Goal: Task Accomplishment & Management: Complete application form

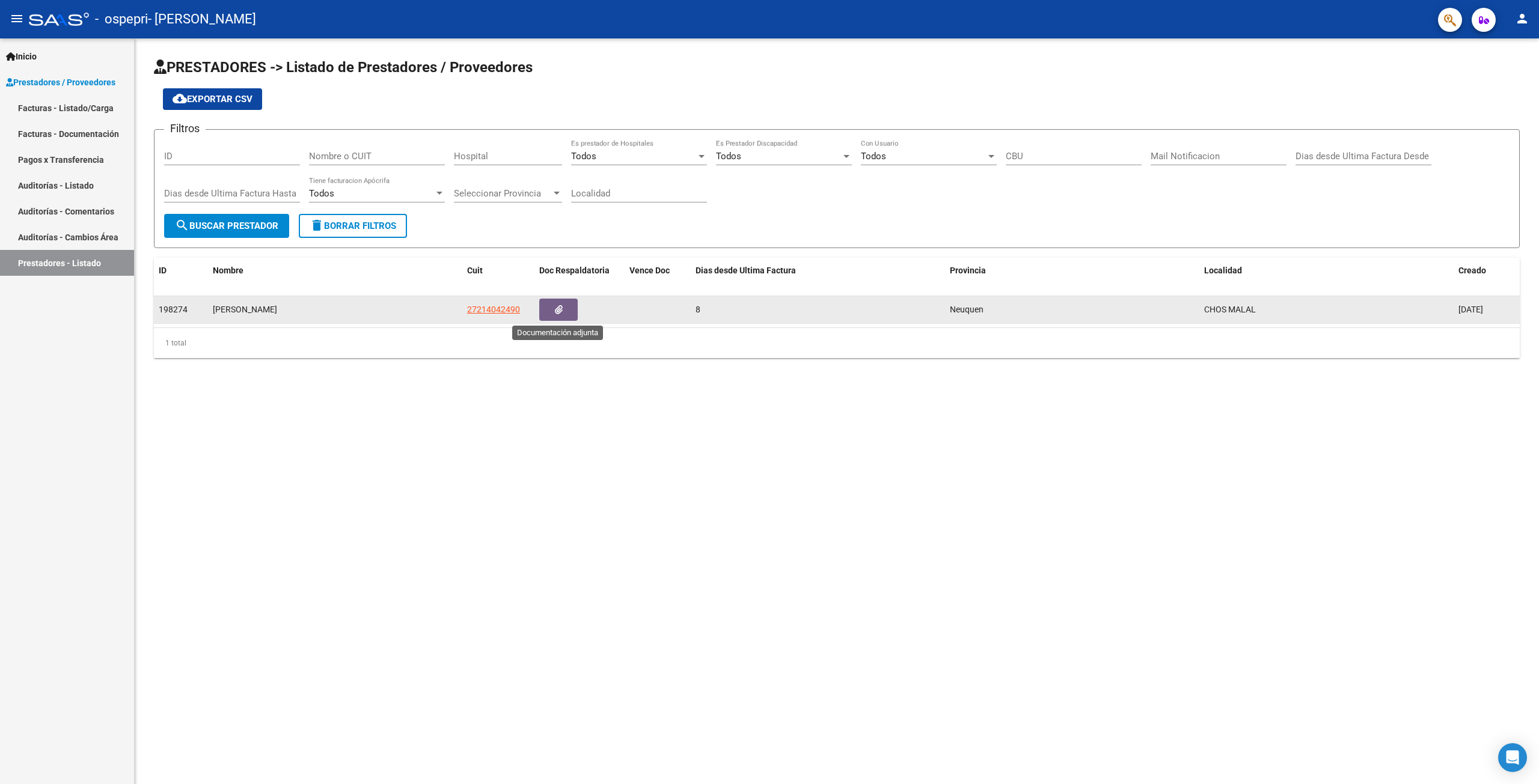
click at [553, 309] on button "button" at bounding box center [558, 309] width 38 height 22
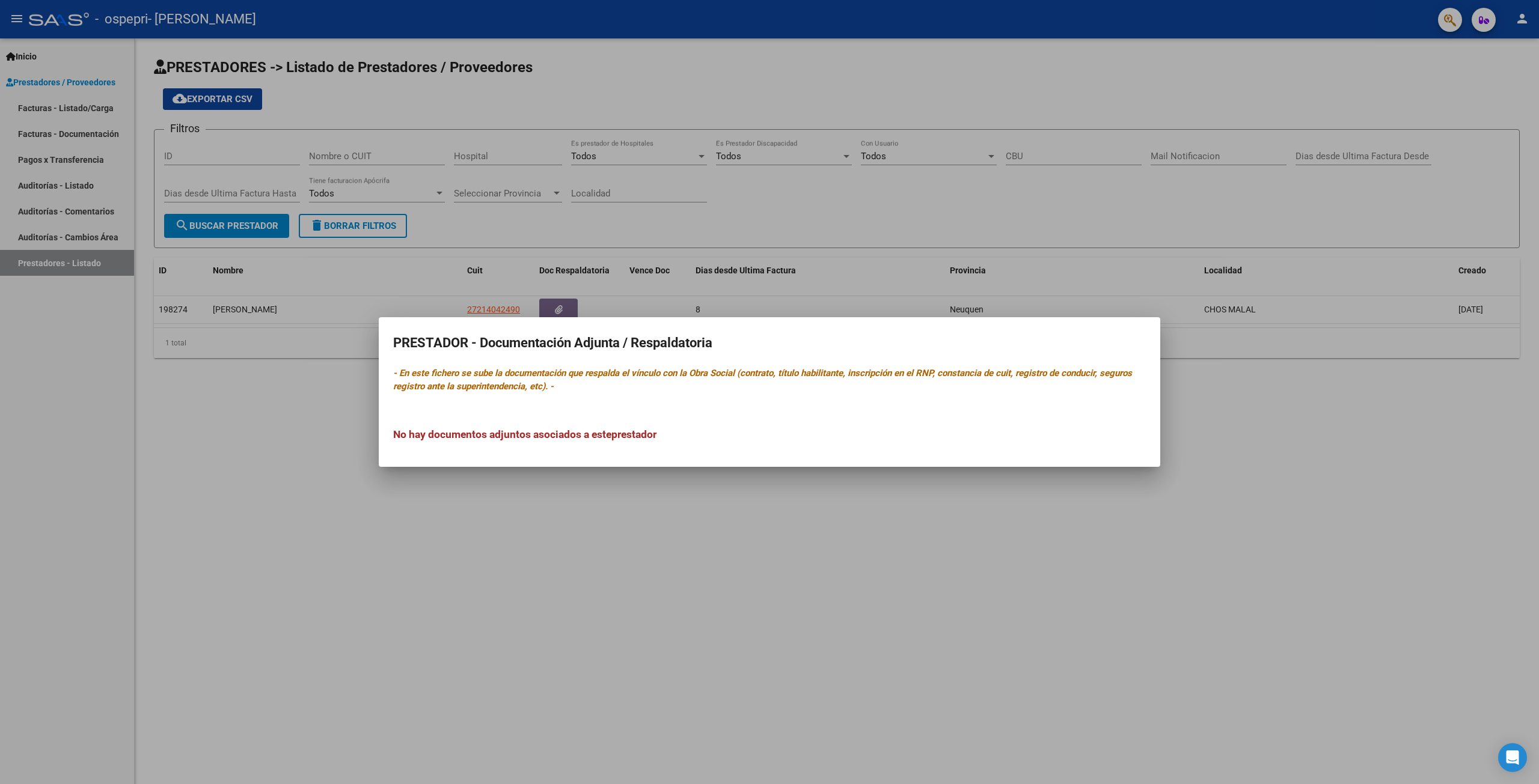
click at [301, 449] on div at bounding box center [769, 392] width 1539 height 784
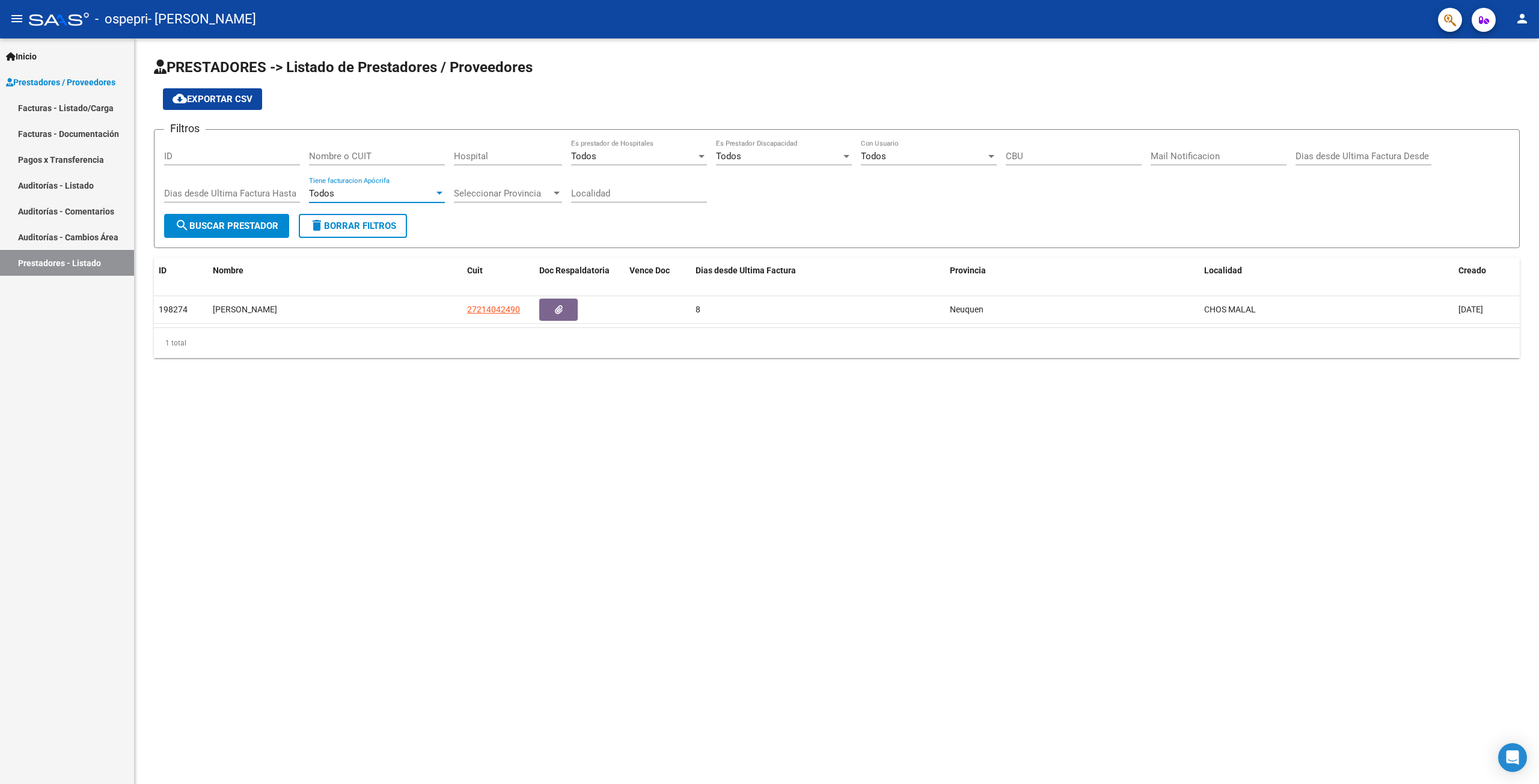
click at [441, 194] on div at bounding box center [440, 193] width 6 height 3
click at [373, 197] on span "Todos" at bounding box center [377, 194] width 136 height 27
click at [486, 193] on span "Seleccionar Provincia" at bounding box center [502, 193] width 98 height 11
click at [513, 256] on span "Neuquen" at bounding box center [524, 247] width 140 height 27
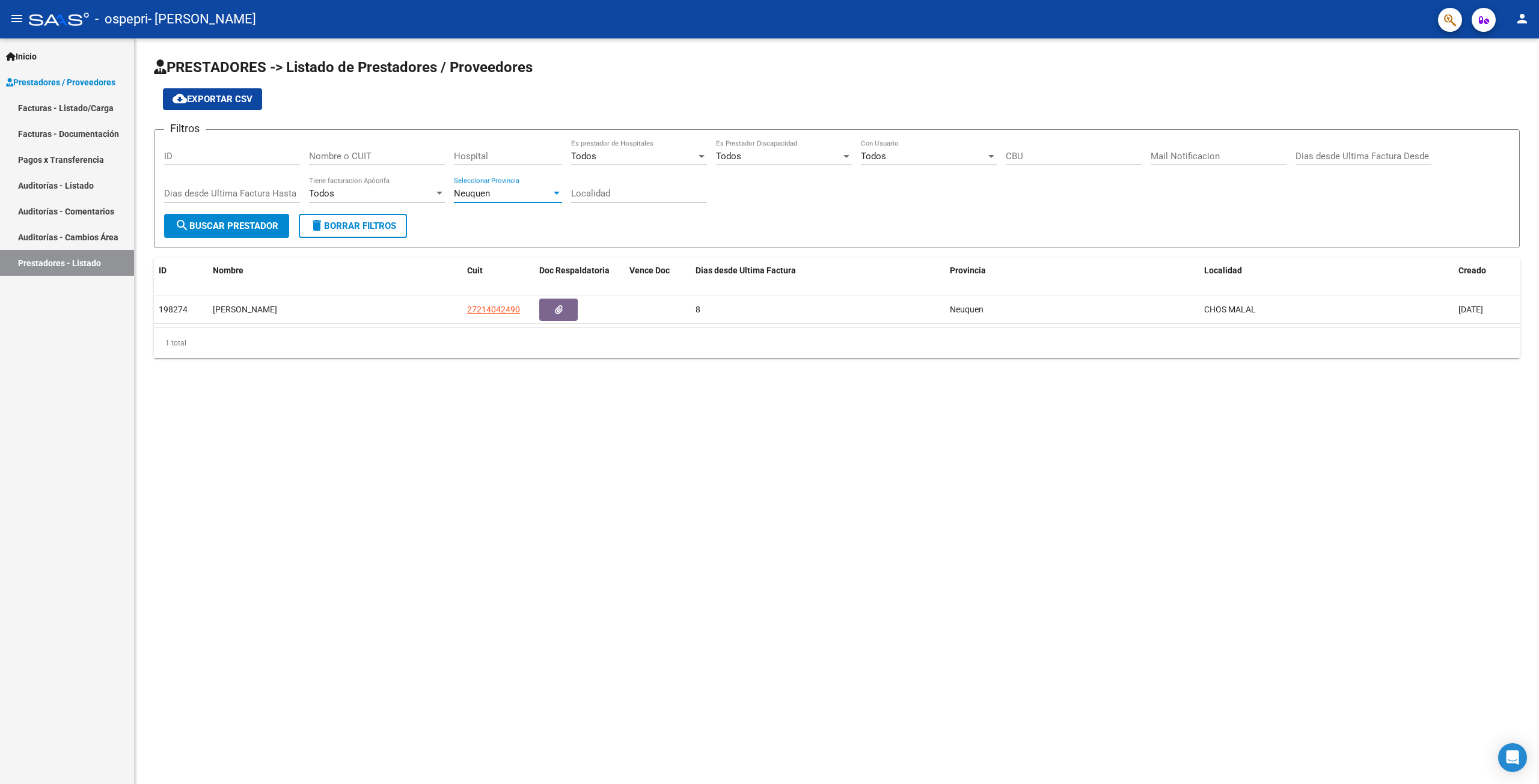
click at [592, 191] on input "Localidad" at bounding box center [639, 193] width 136 height 11
type input "chos malal"
click at [787, 161] on div "Todos" at bounding box center [779, 156] width 125 height 11
click at [771, 186] on span "Si" at bounding box center [784, 183] width 136 height 27
click at [890, 157] on div "Todos" at bounding box center [923, 156] width 125 height 11
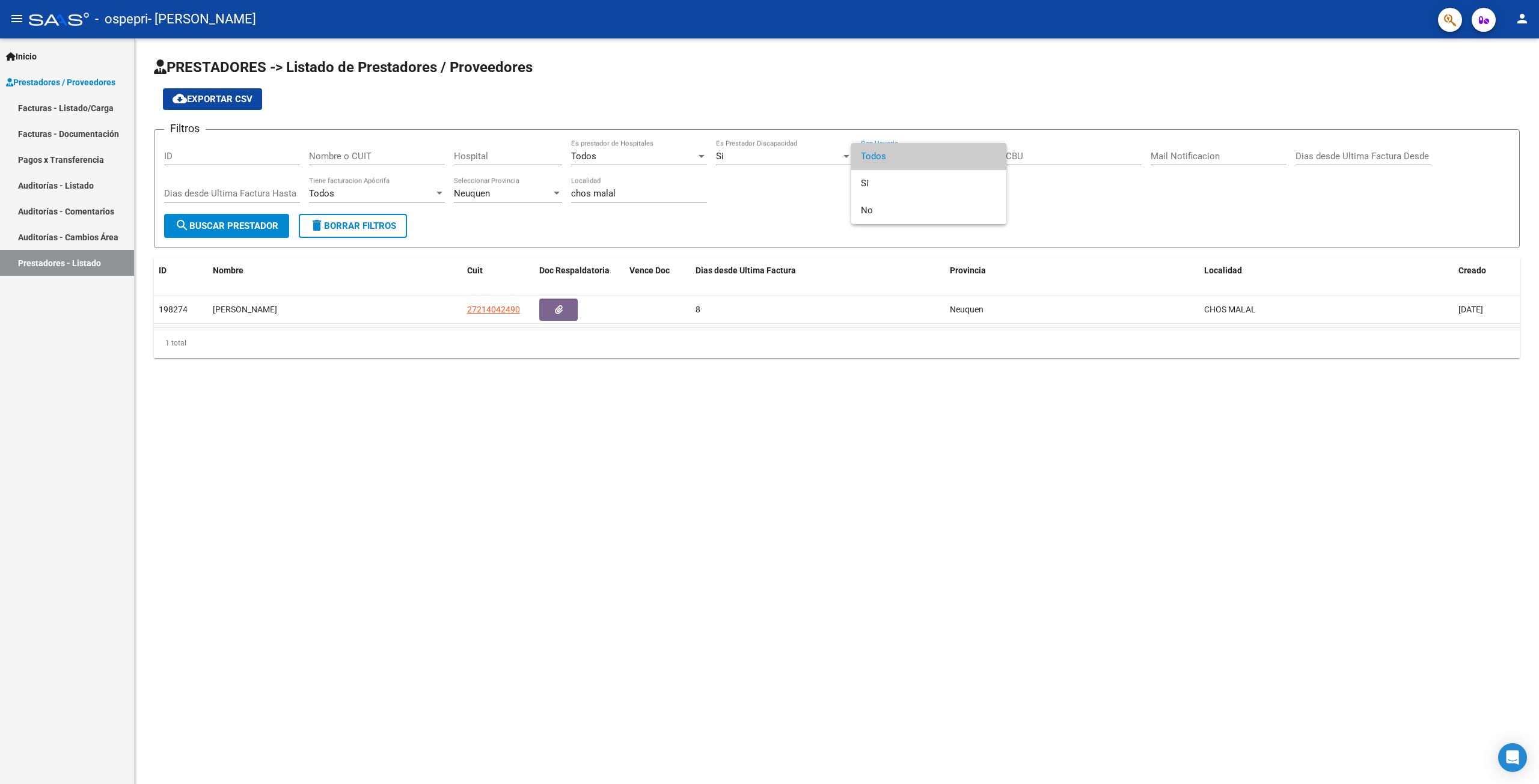
click at [890, 157] on span "Todos" at bounding box center [929, 156] width 136 height 27
click at [462, 155] on input "Hospital" at bounding box center [508, 156] width 108 height 11
click at [802, 204] on div "Filtros ID Nombre o CUIT Hospital Todos Es prestador de Hospitales Si Es Presta…" at bounding box center [837, 176] width 1346 height 74
click at [177, 226] on mat-icon "search" at bounding box center [182, 225] width 14 height 14
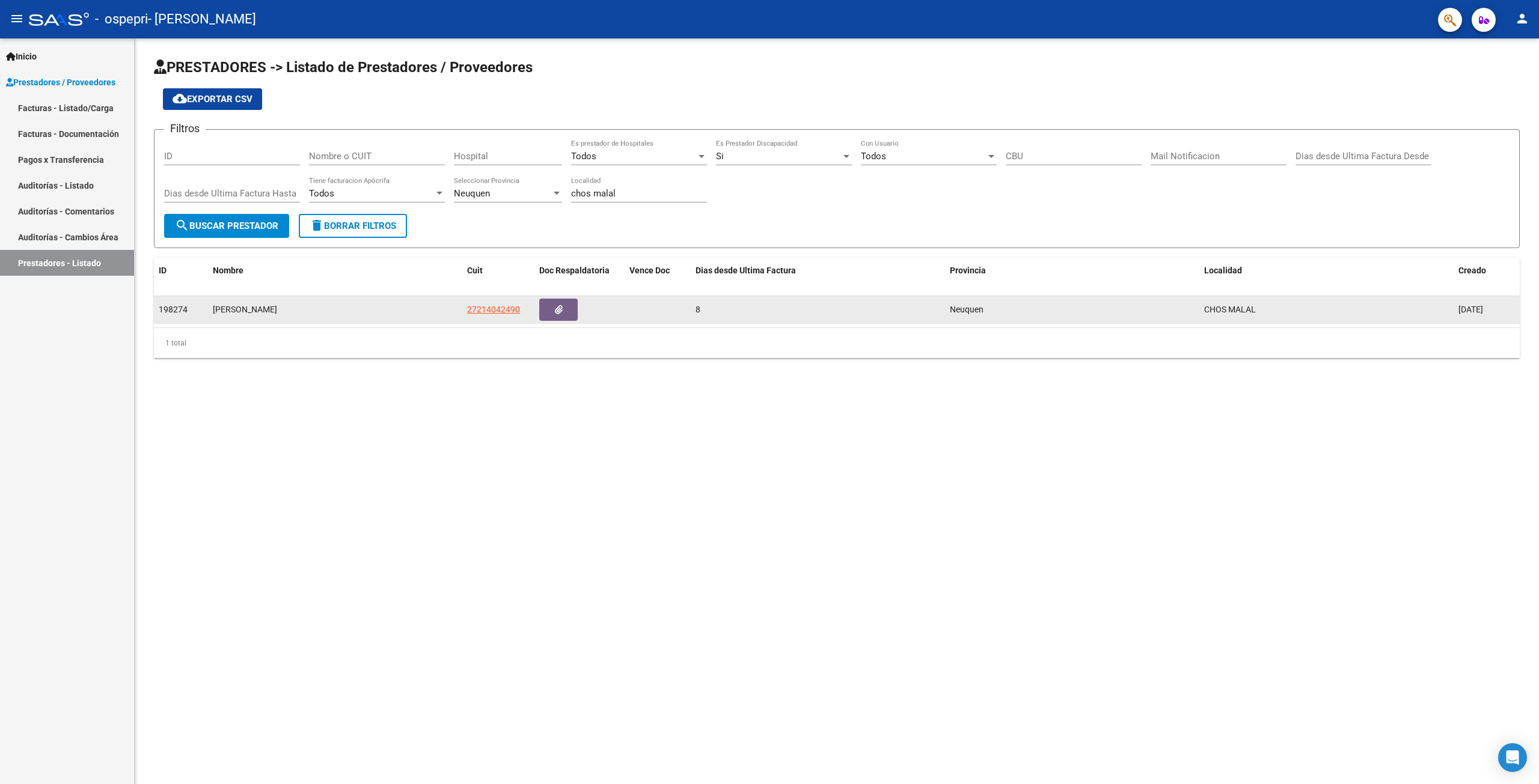
click at [252, 311] on div "[PERSON_NAME]" at bounding box center [335, 309] width 245 height 14
click at [1415, 304] on div "CHOS MALAL" at bounding box center [1326, 309] width 245 height 14
click at [699, 309] on span "8" at bounding box center [698, 309] width 5 height 9
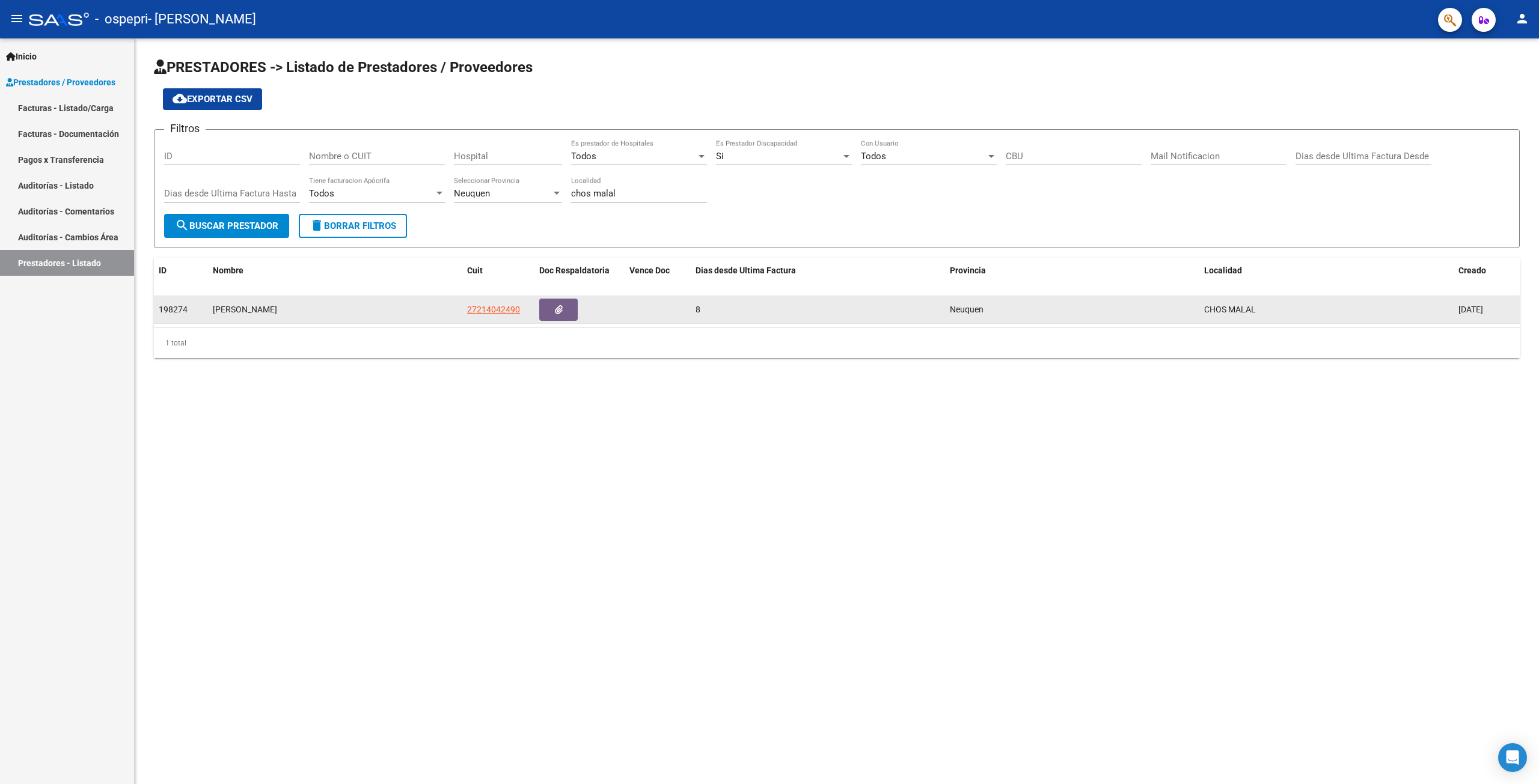
click at [220, 307] on div "[PERSON_NAME]" at bounding box center [335, 309] width 245 height 14
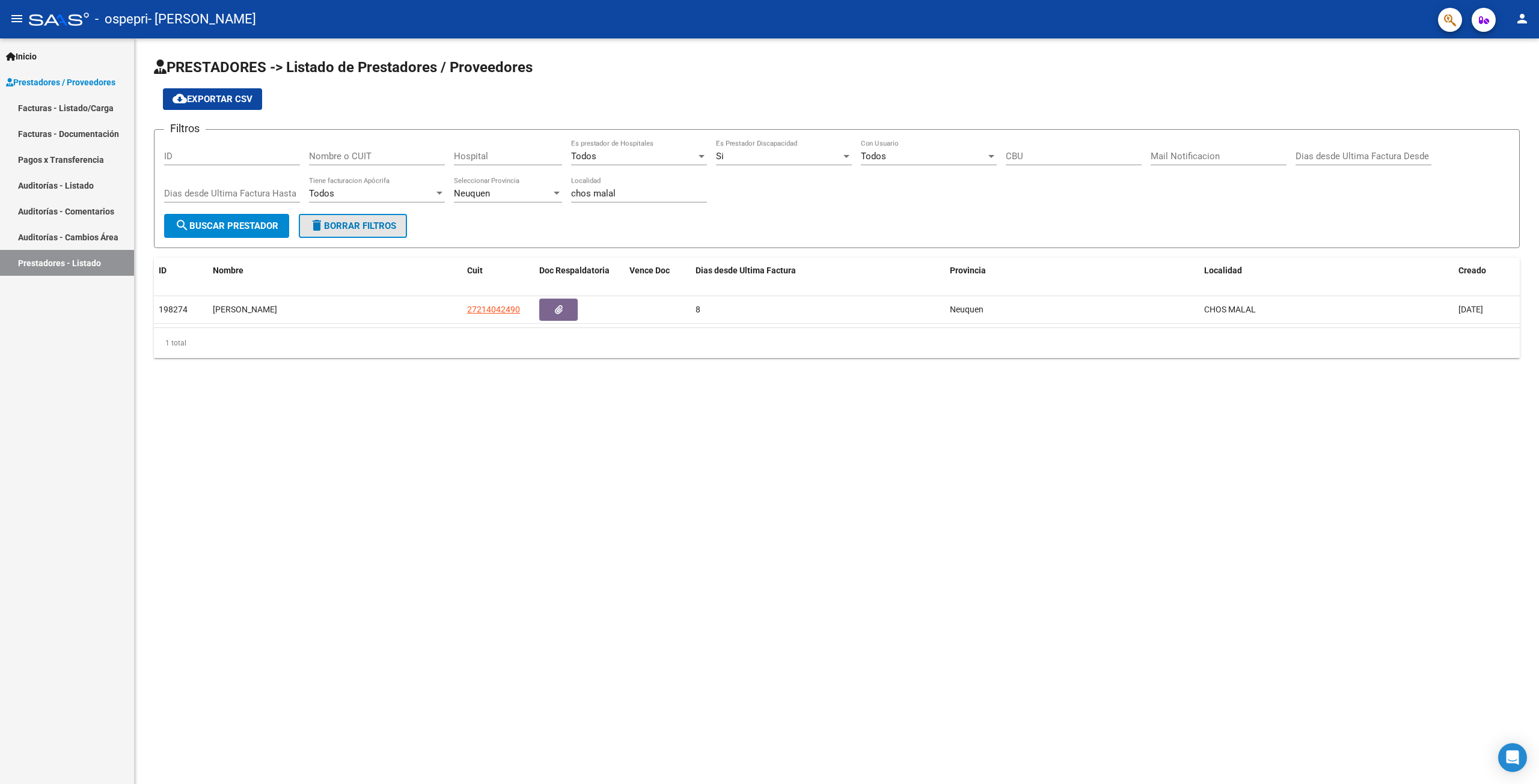
click at [335, 231] on button "delete Borrar Filtros" at bounding box center [353, 225] width 108 height 24
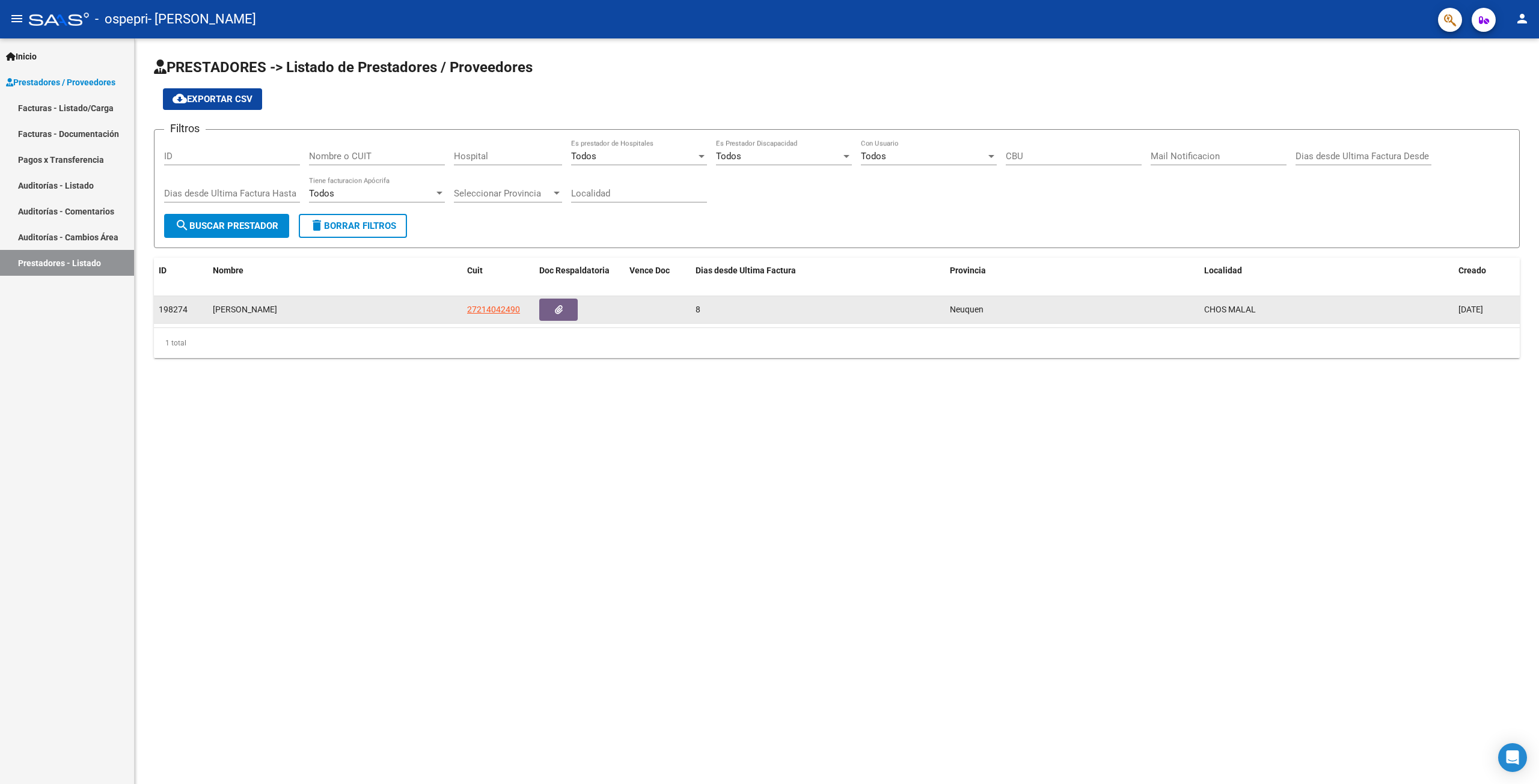
click at [402, 319] on datatable-body-cell "[PERSON_NAME]" at bounding box center [335, 309] width 254 height 27
click at [574, 312] on button "button" at bounding box center [558, 309] width 38 height 22
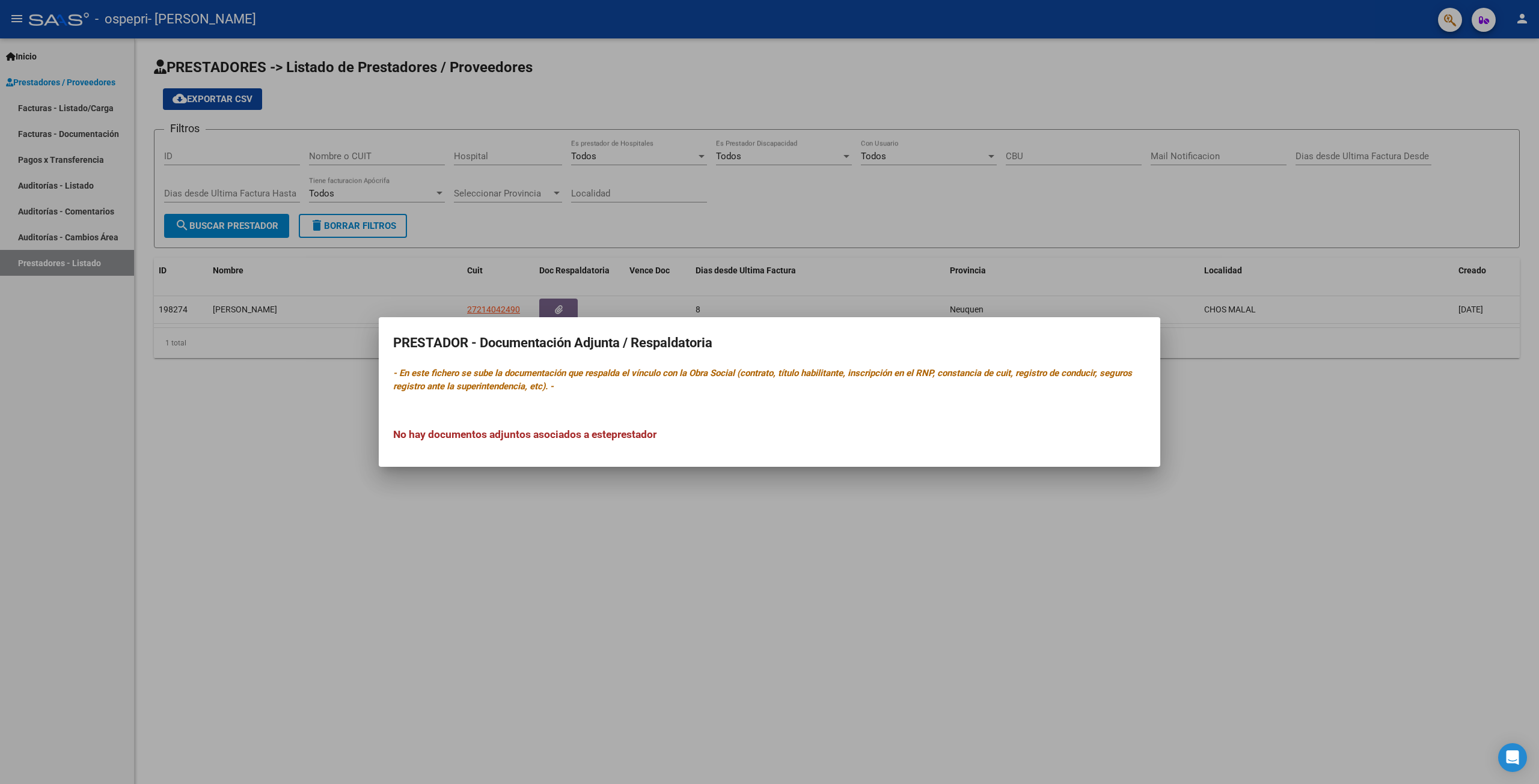
click at [335, 482] on div at bounding box center [769, 392] width 1539 height 784
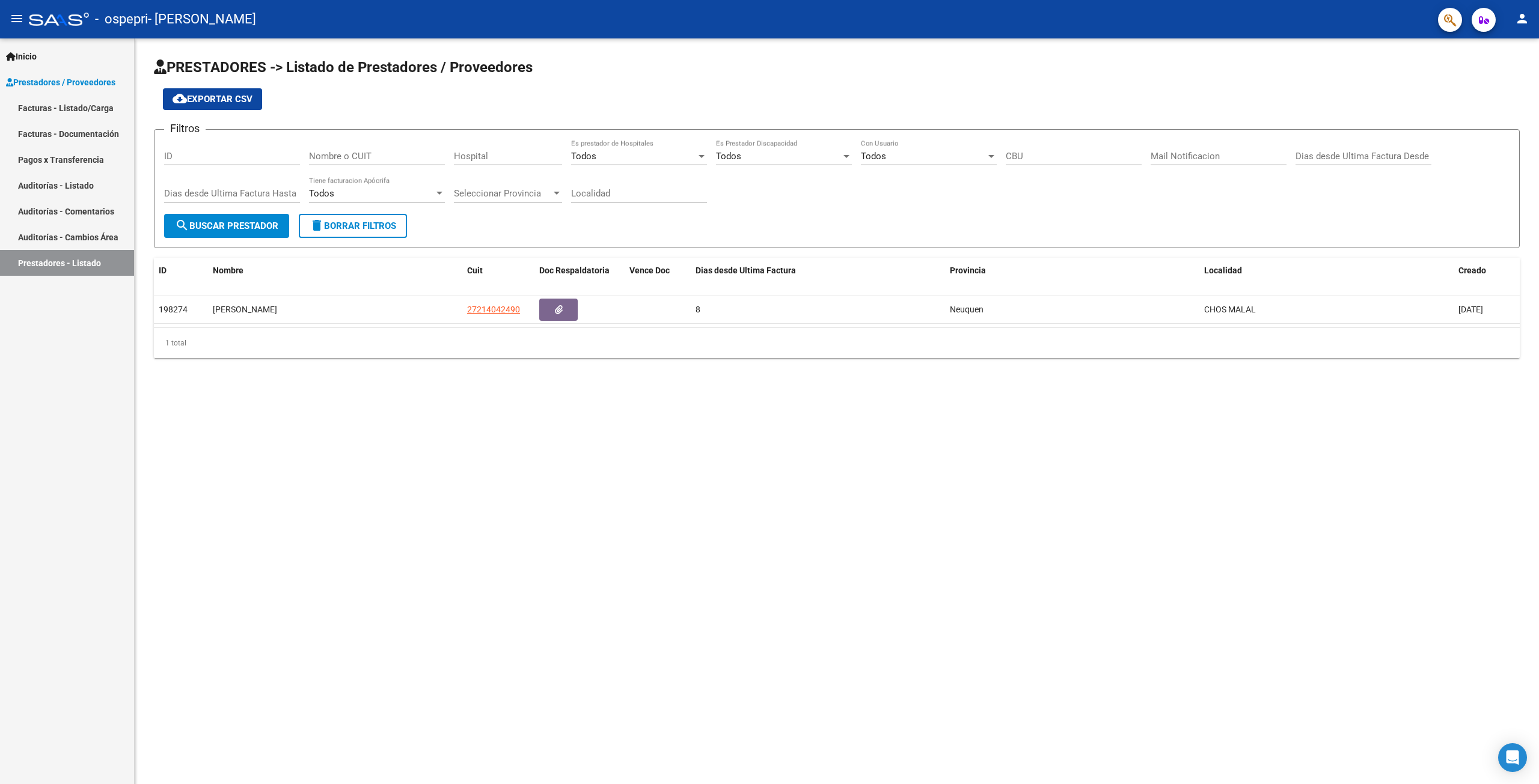
click at [1528, 21] on mat-icon "person" at bounding box center [1522, 19] width 14 height 14
click at [1486, 46] on button "person Mi Perfil" at bounding box center [1497, 51] width 73 height 29
click at [1485, 29] on span "button" at bounding box center [1484, 20] width 10 height 24
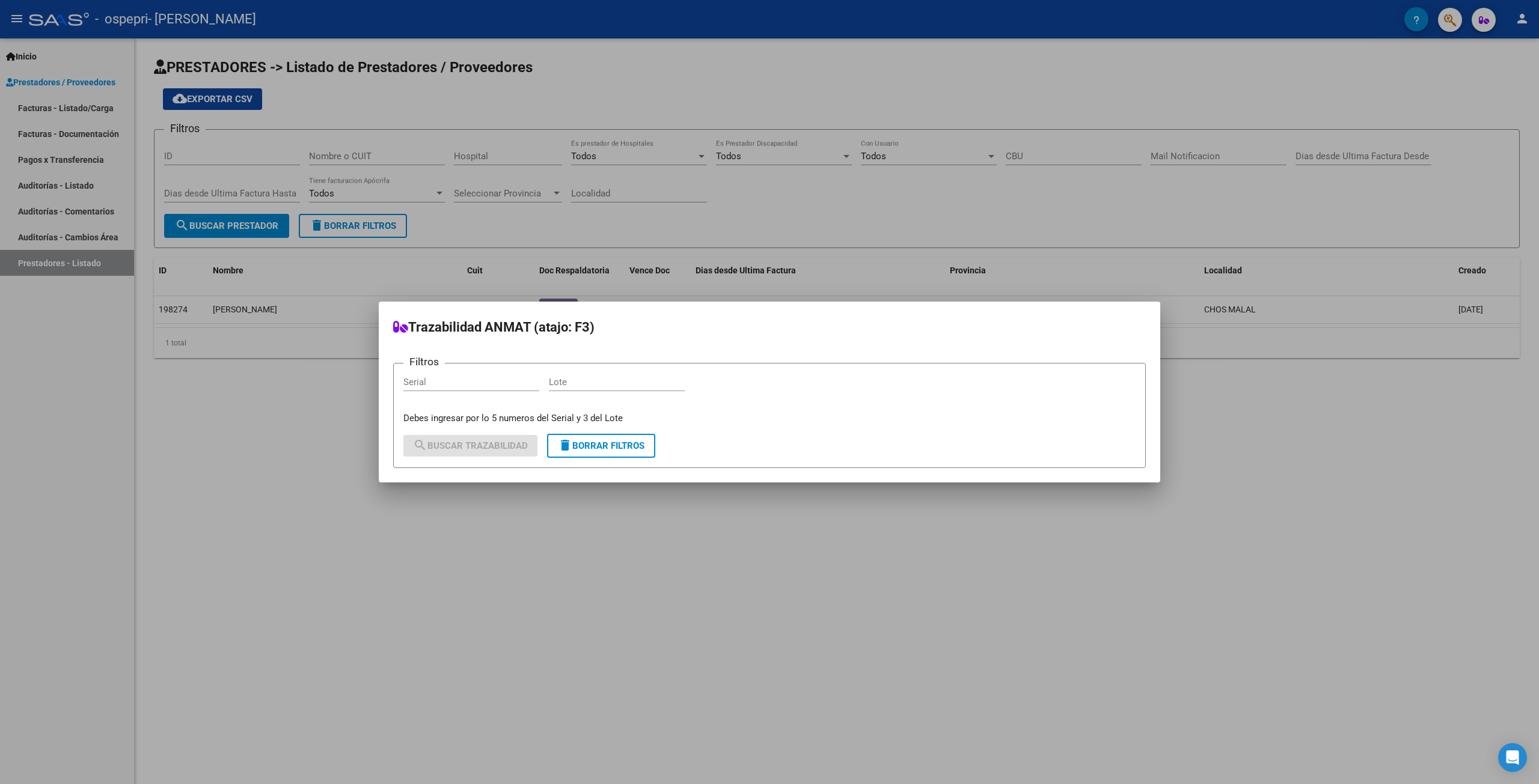
click at [1485, 29] on div at bounding box center [769, 392] width 1539 height 784
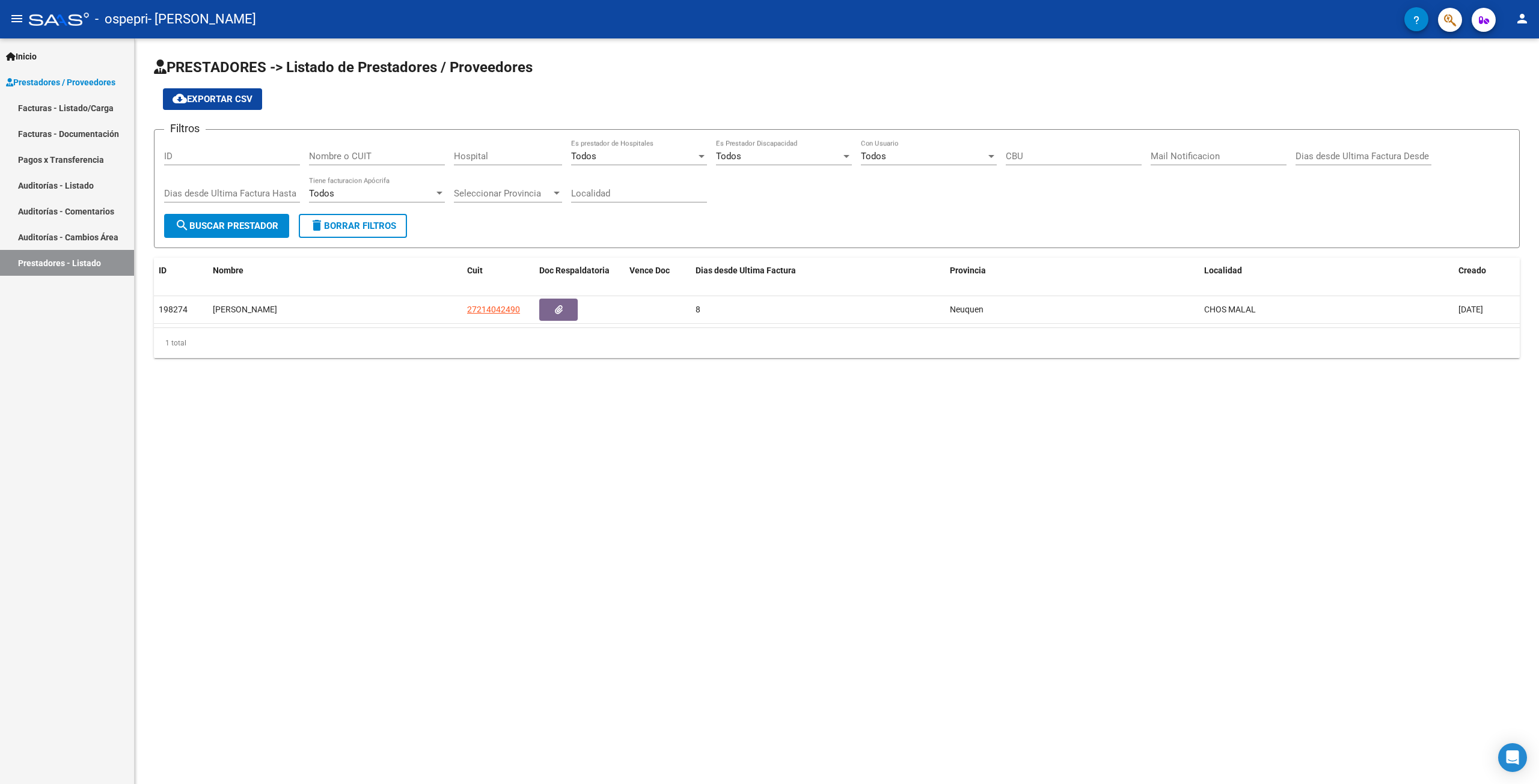
click at [1442, 25] on button "button" at bounding box center [1450, 20] width 24 height 24
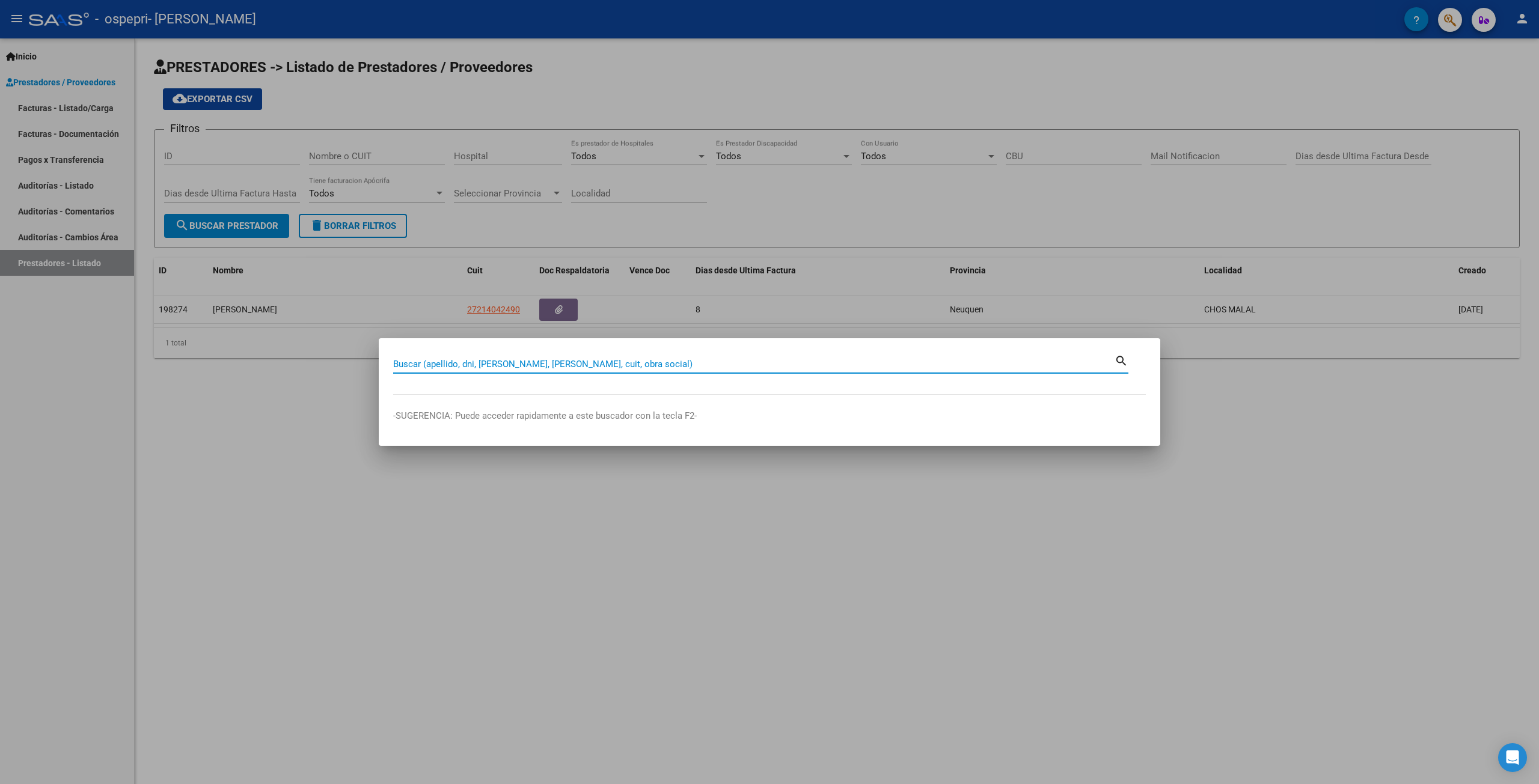
click at [431, 580] on div at bounding box center [769, 392] width 1539 height 784
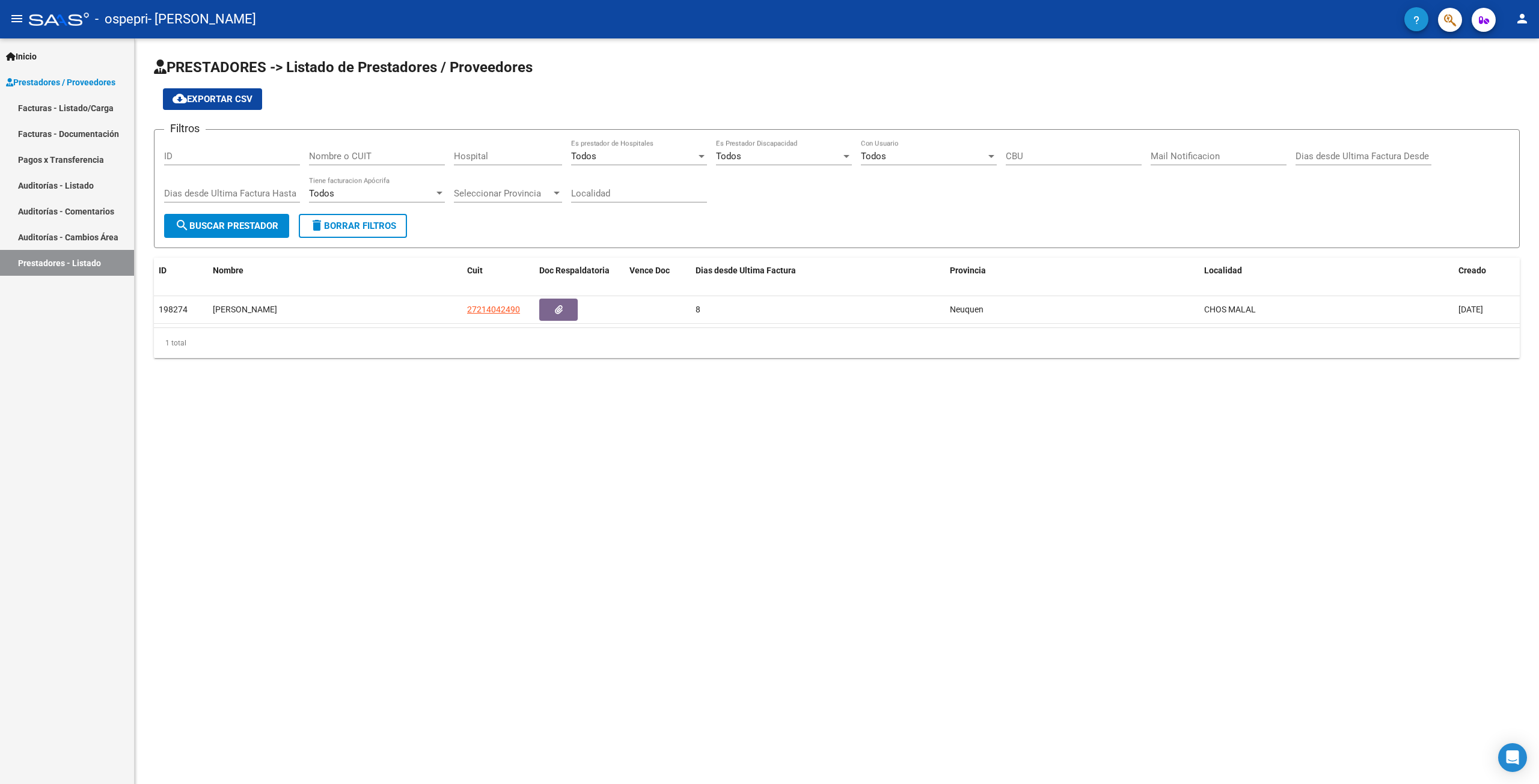
click at [1407, 20] on button "button" at bounding box center [1416, 19] width 24 height 24
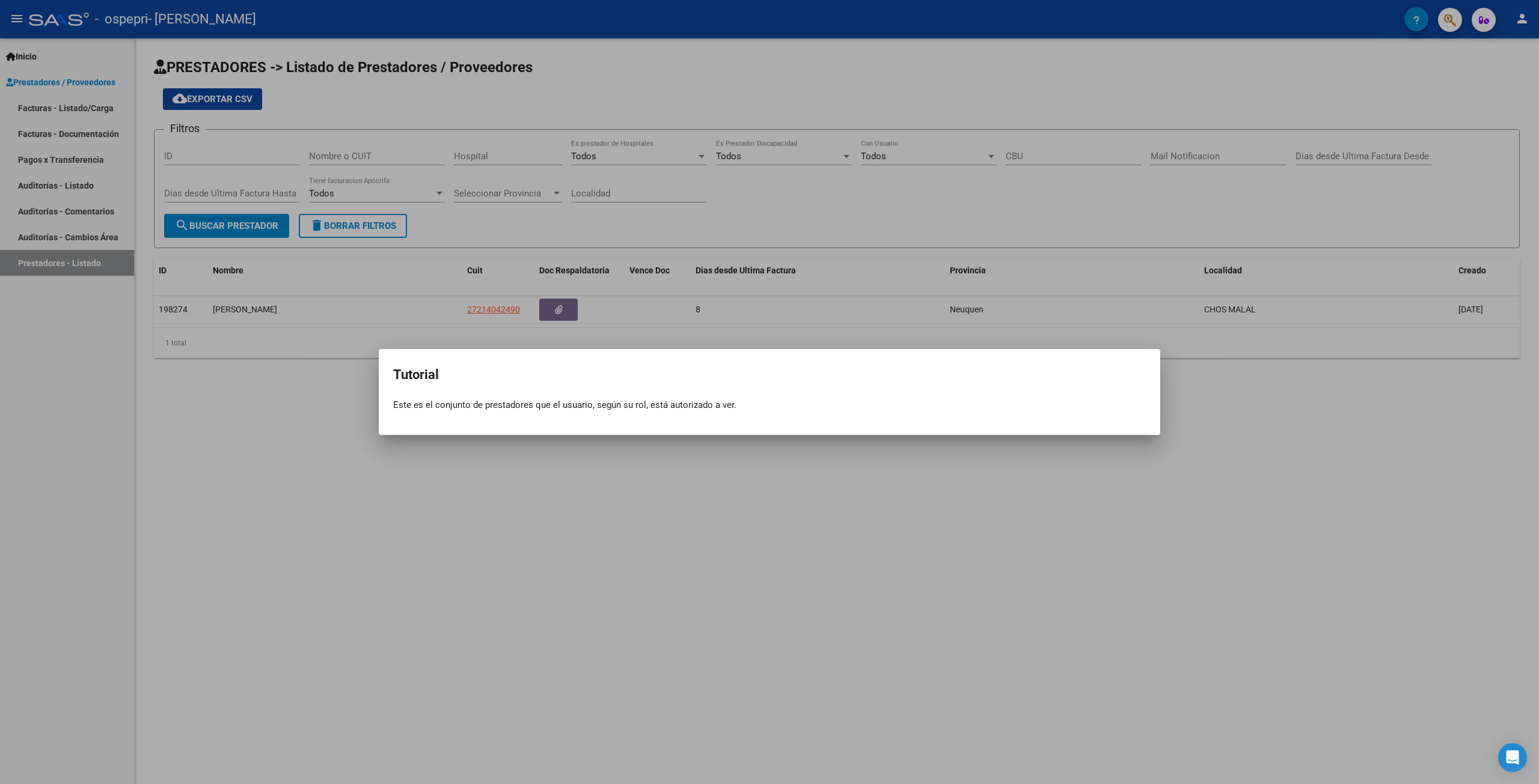
click at [654, 595] on div at bounding box center [769, 392] width 1539 height 784
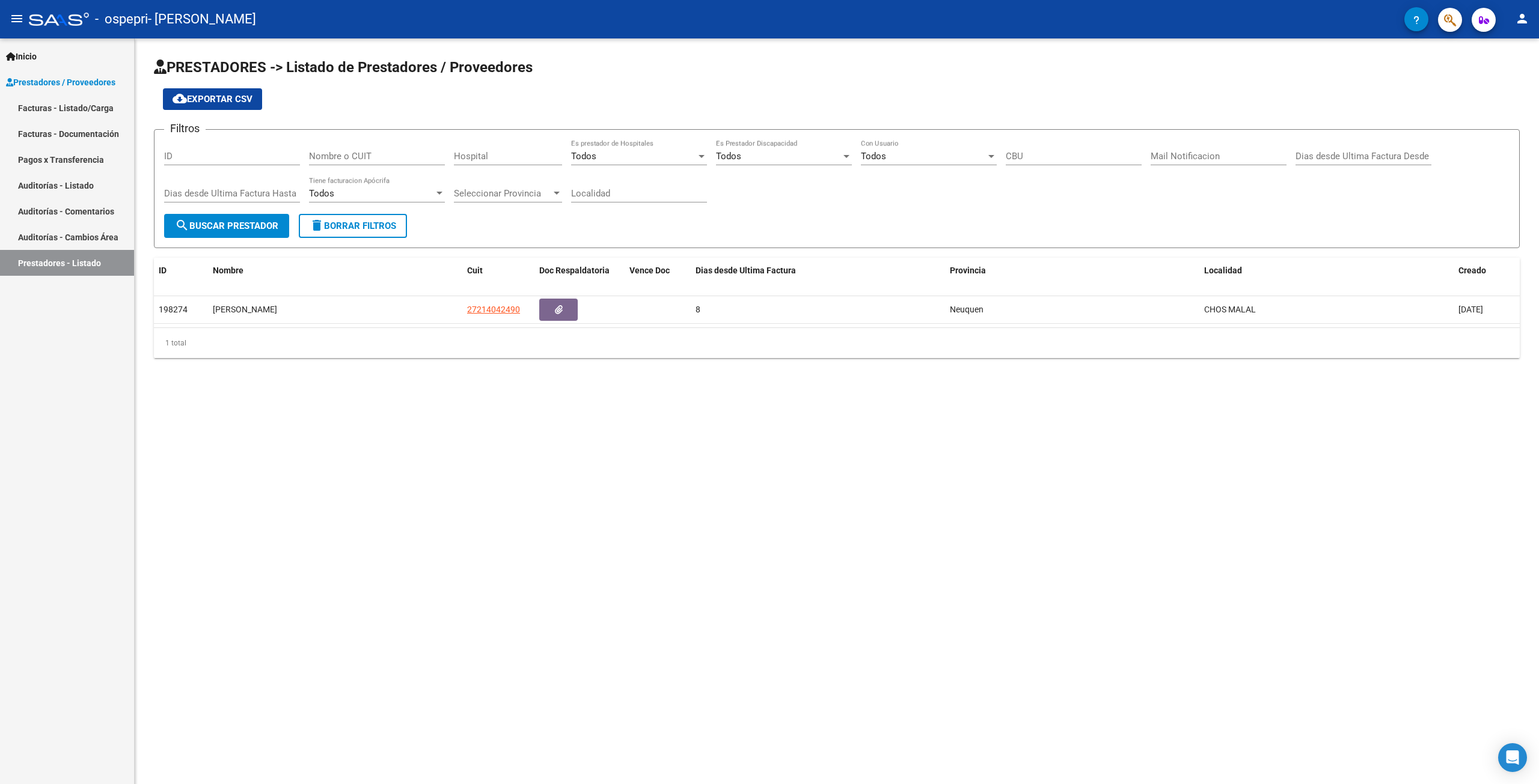
click at [56, 104] on link "Facturas - Listado/Carga" at bounding box center [67, 108] width 134 height 26
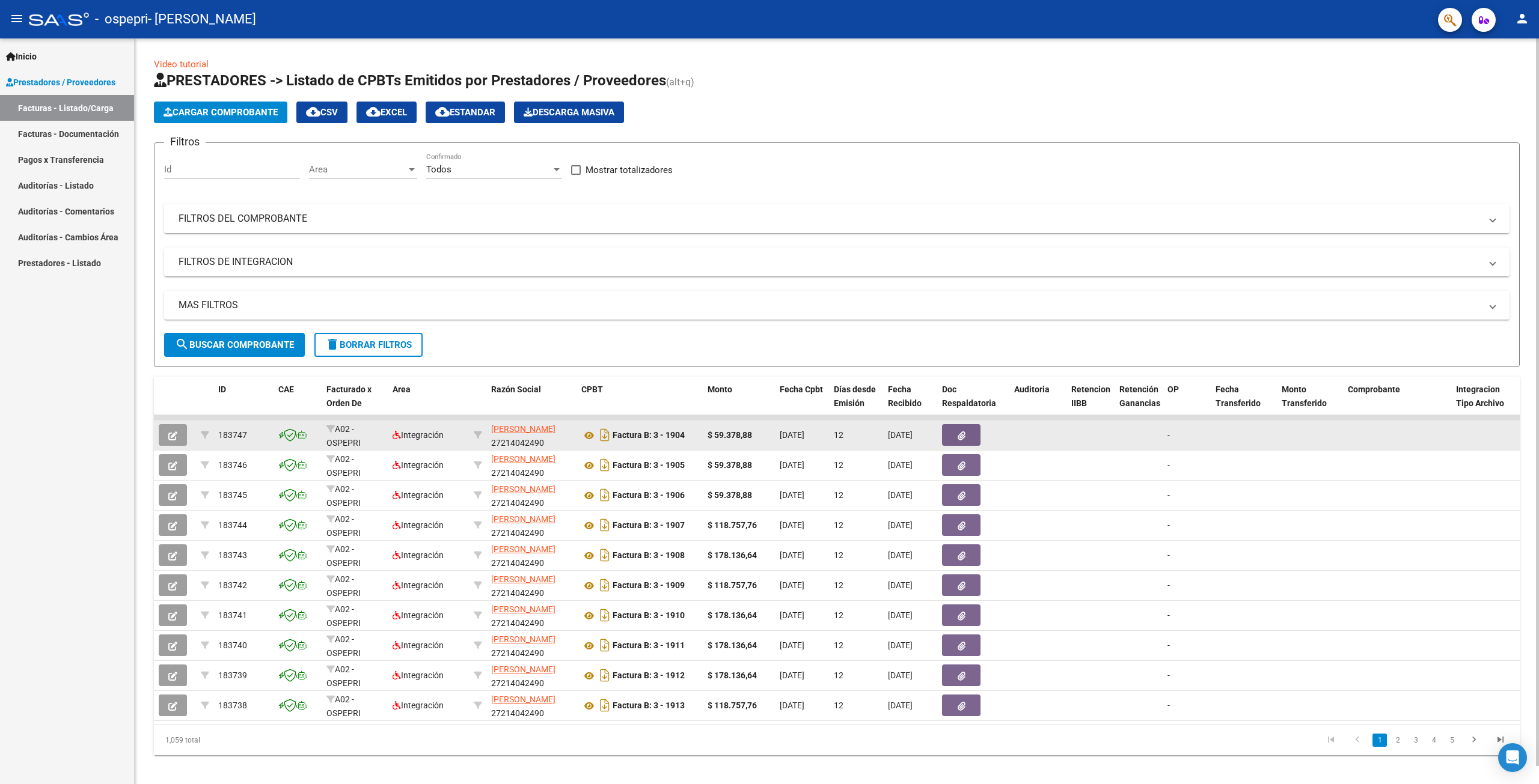
click at [962, 439] on icon "button" at bounding box center [961, 436] width 8 height 9
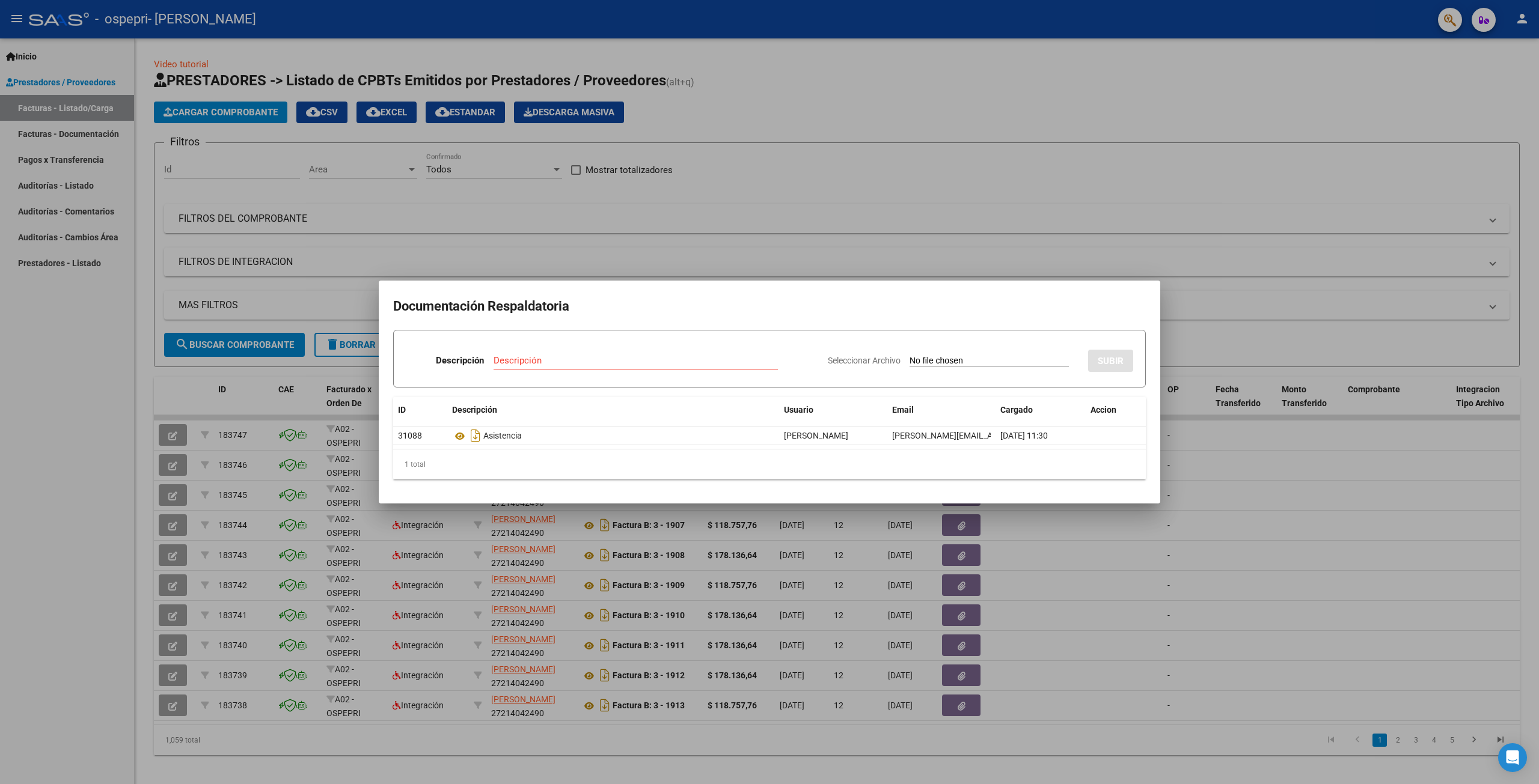
click at [1154, 600] on div at bounding box center [769, 392] width 1539 height 784
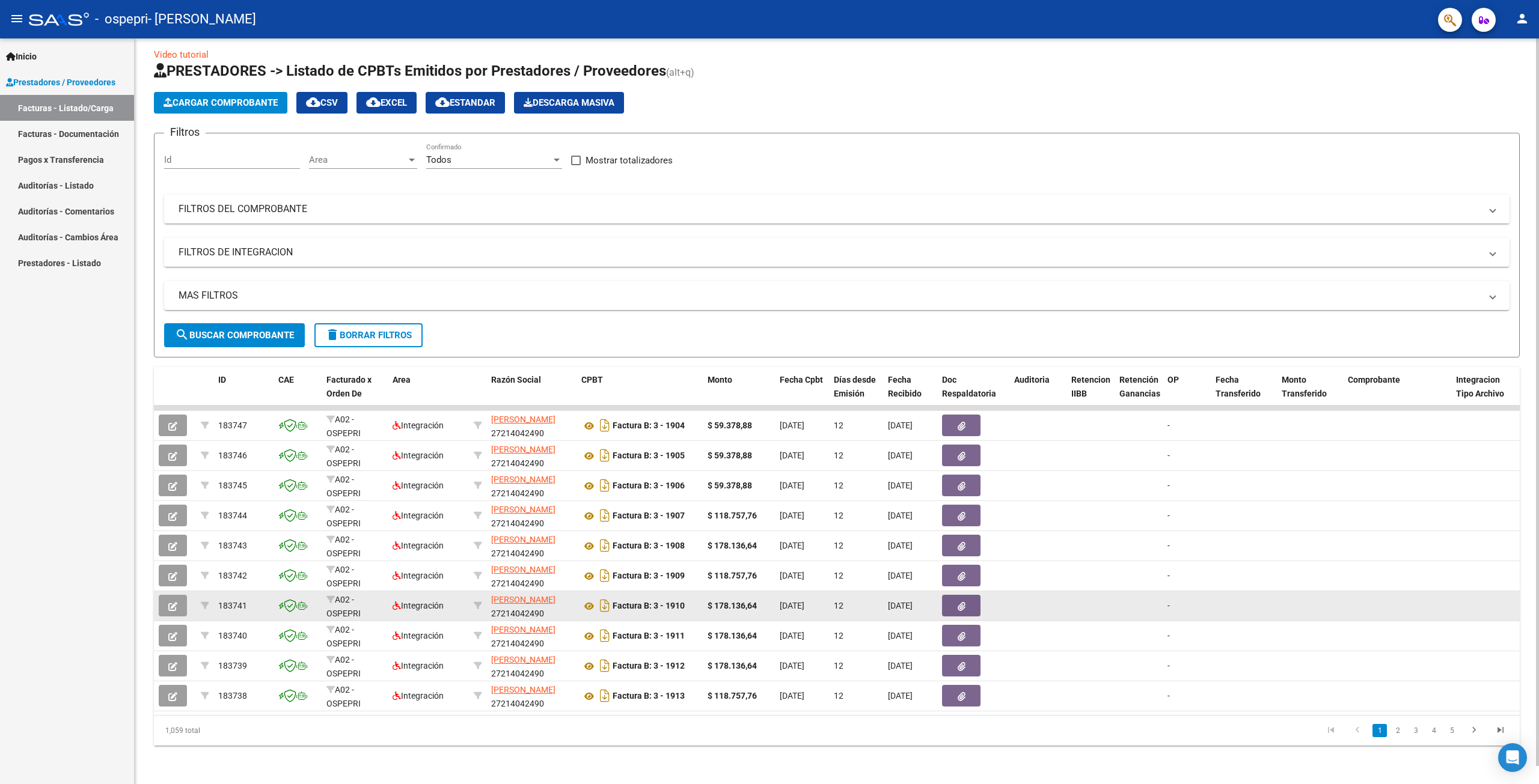
scroll to position [19, 0]
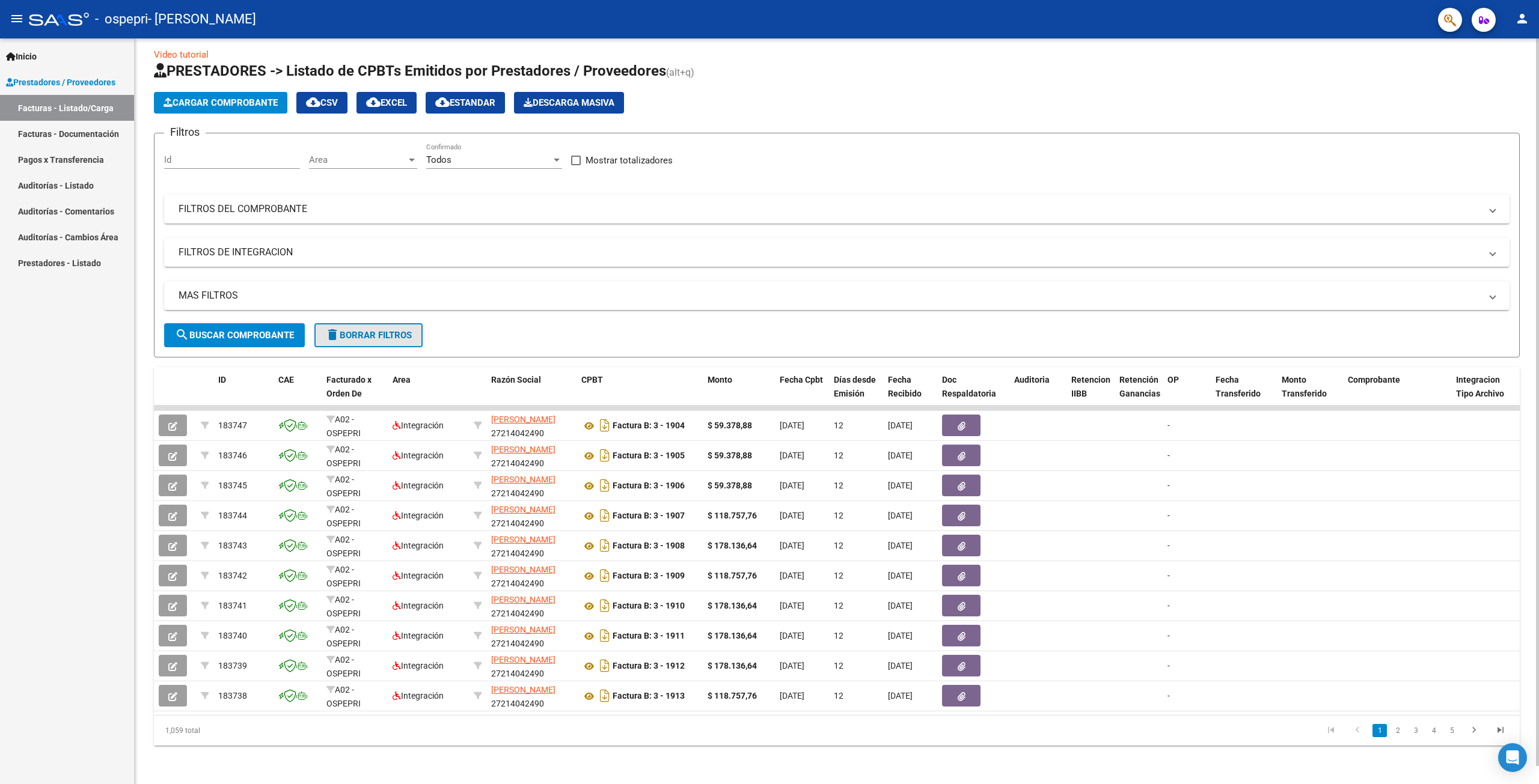
click at [348, 330] on span "delete Borrar Filtros" at bounding box center [369, 335] width 87 height 11
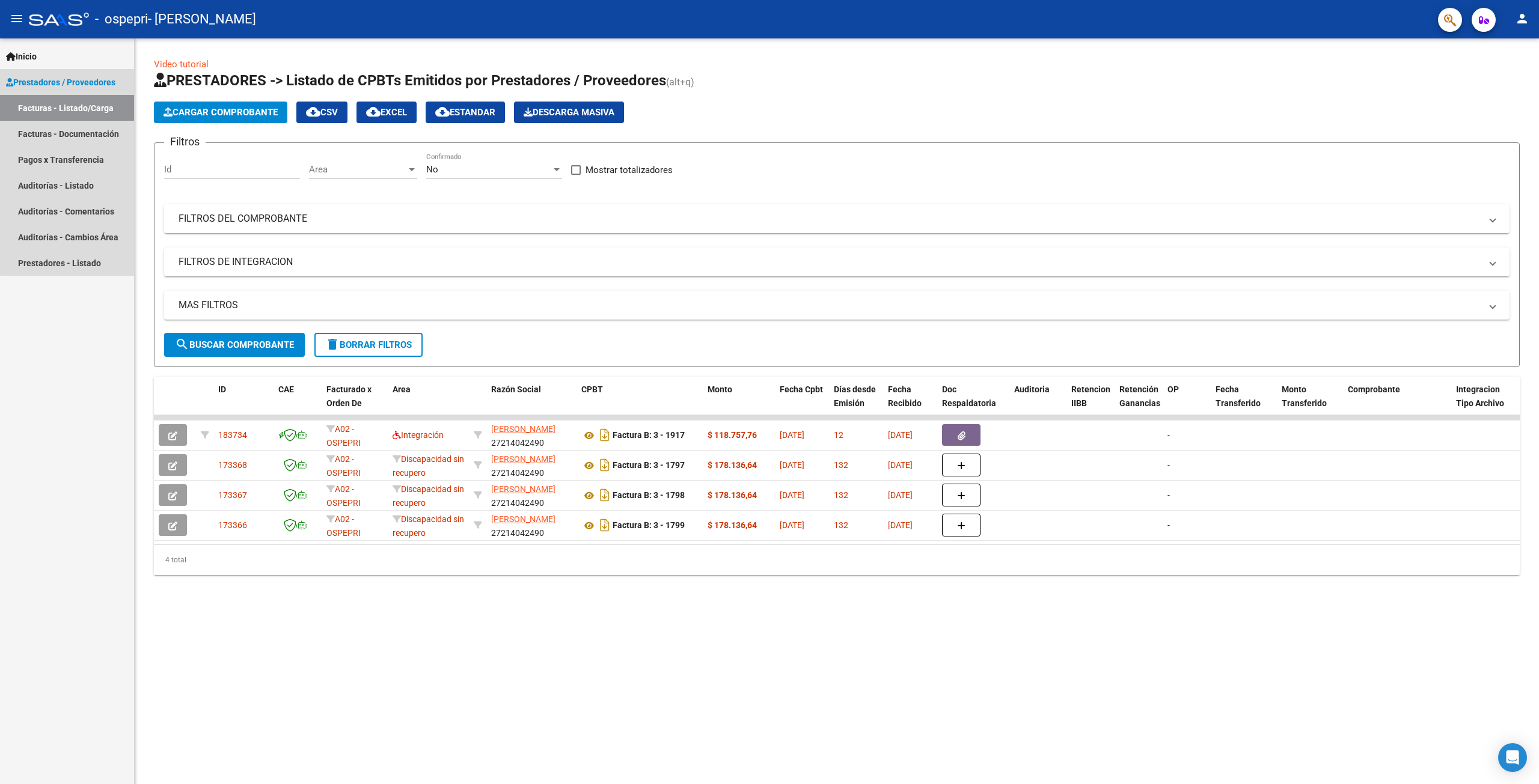
click at [77, 104] on link "Facturas - Listado/Carga" at bounding box center [67, 108] width 134 height 26
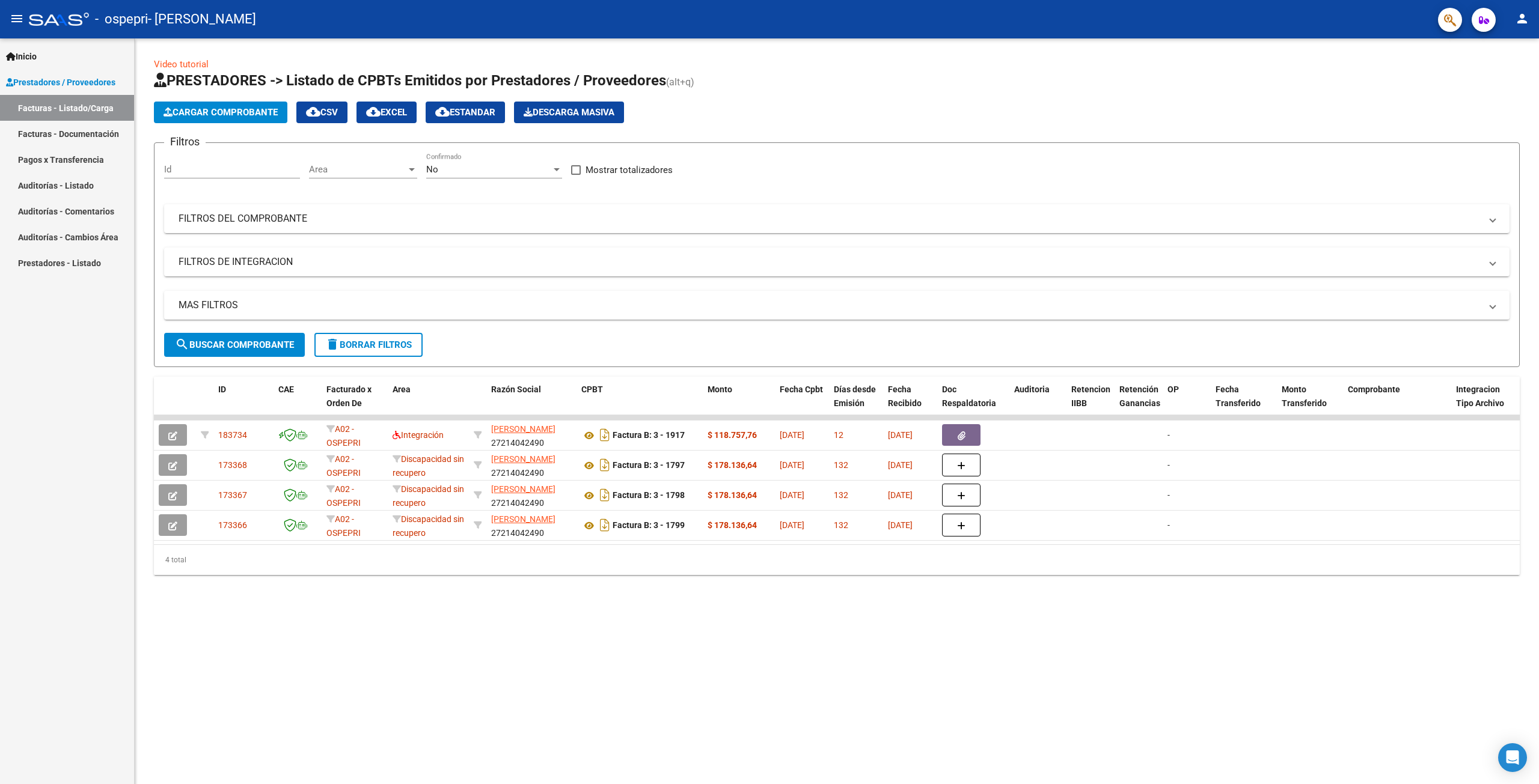
click at [77, 83] on span "Prestadores / Proveedores" at bounding box center [60, 82] width 109 height 13
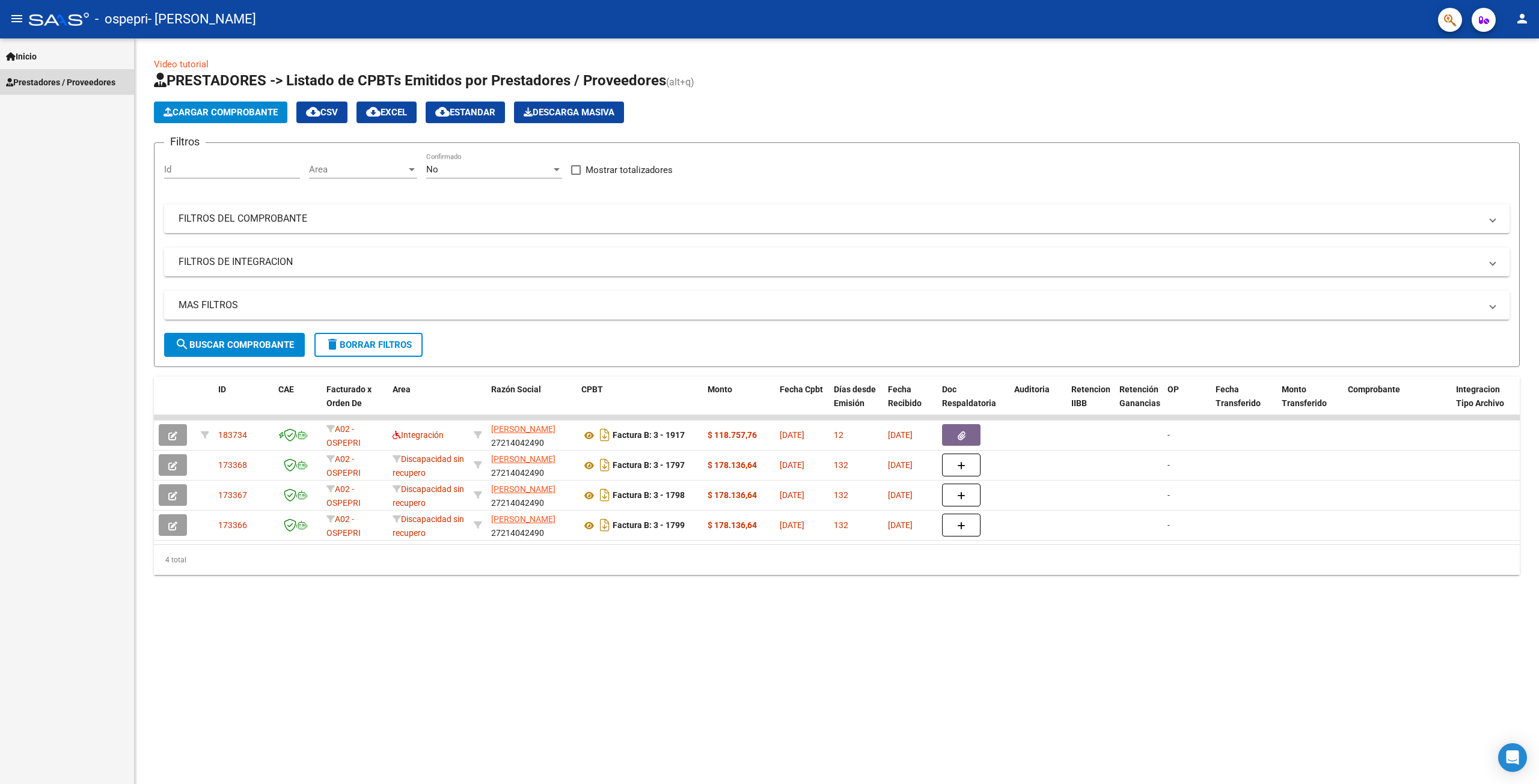
click at [80, 78] on span "Prestadores / Proveedores" at bounding box center [60, 82] width 109 height 13
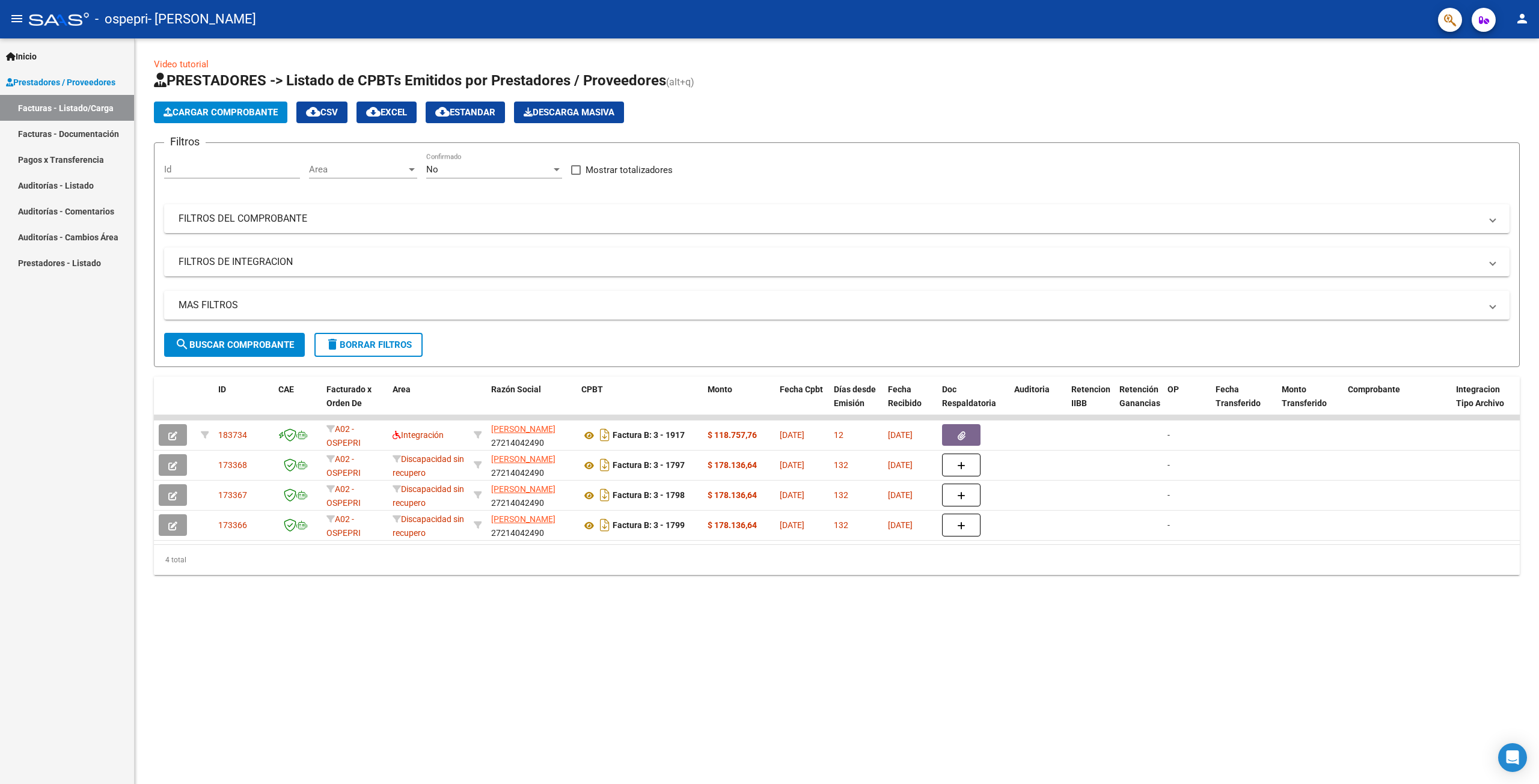
click at [38, 137] on link "Facturas - Documentación" at bounding box center [67, 134] width 134 height 26
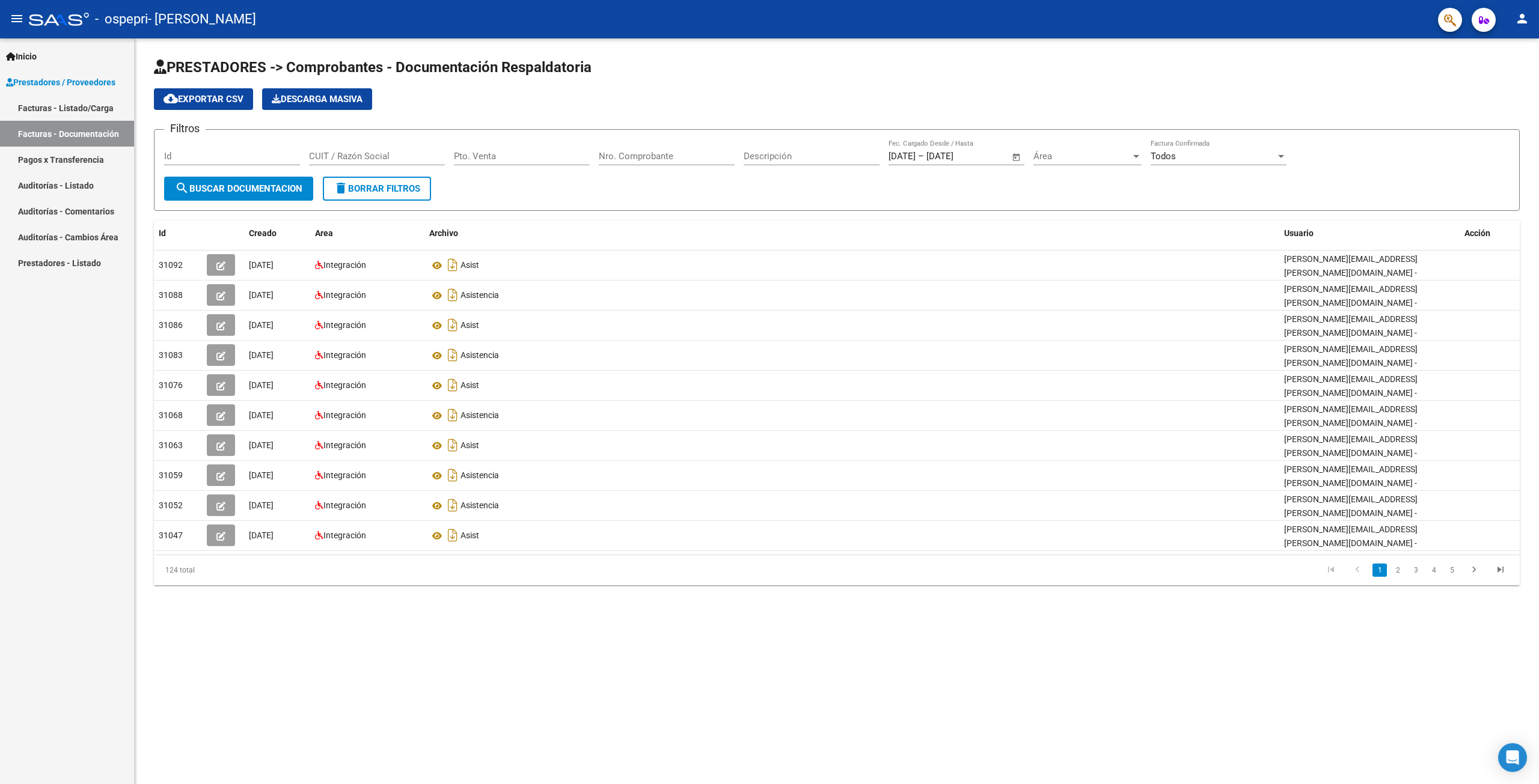
click at [72, 108] on link "Facturas - Listado/Carga" at bounding box center [67, 108] width 134 height 26
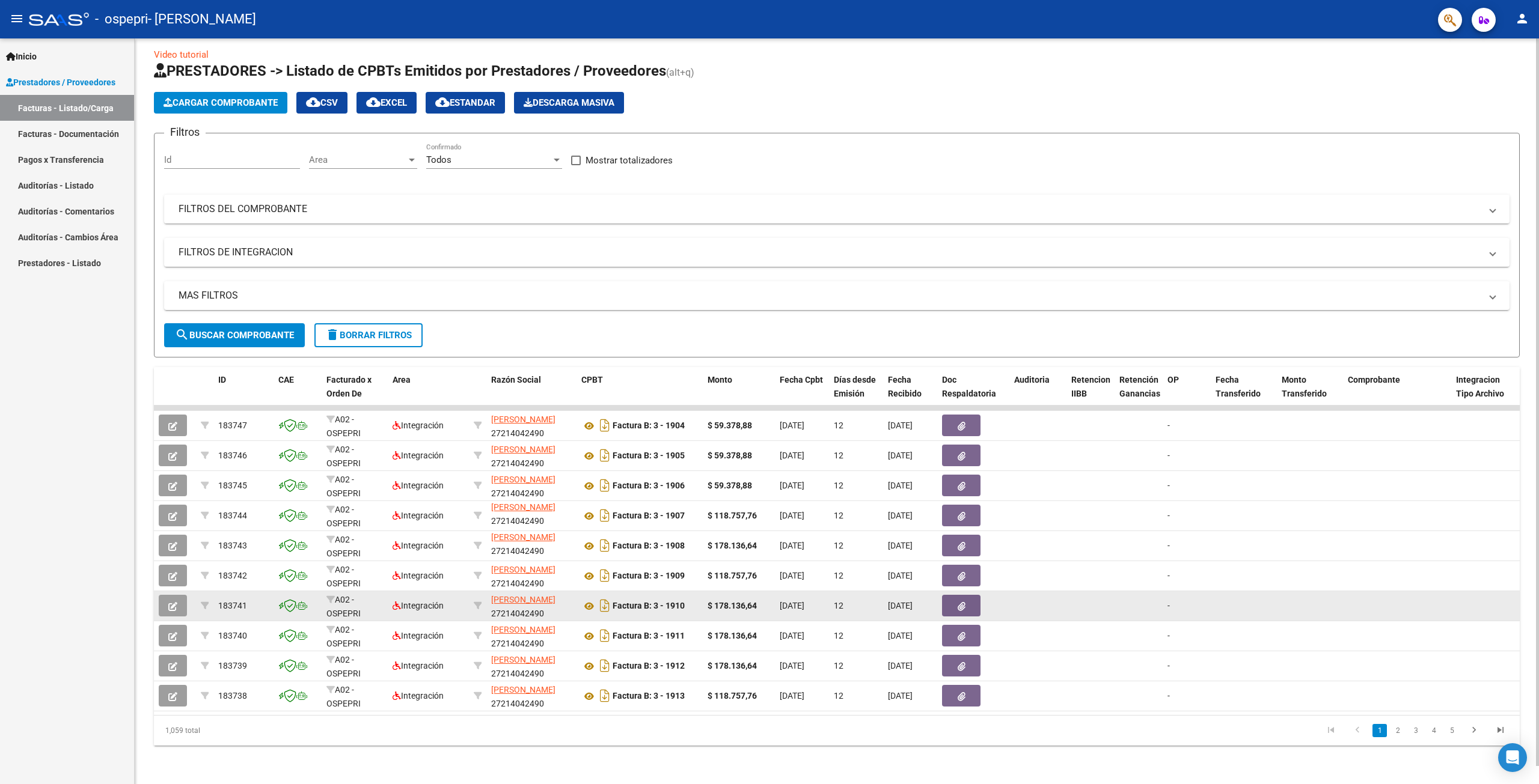
scroll to position [19, 0]
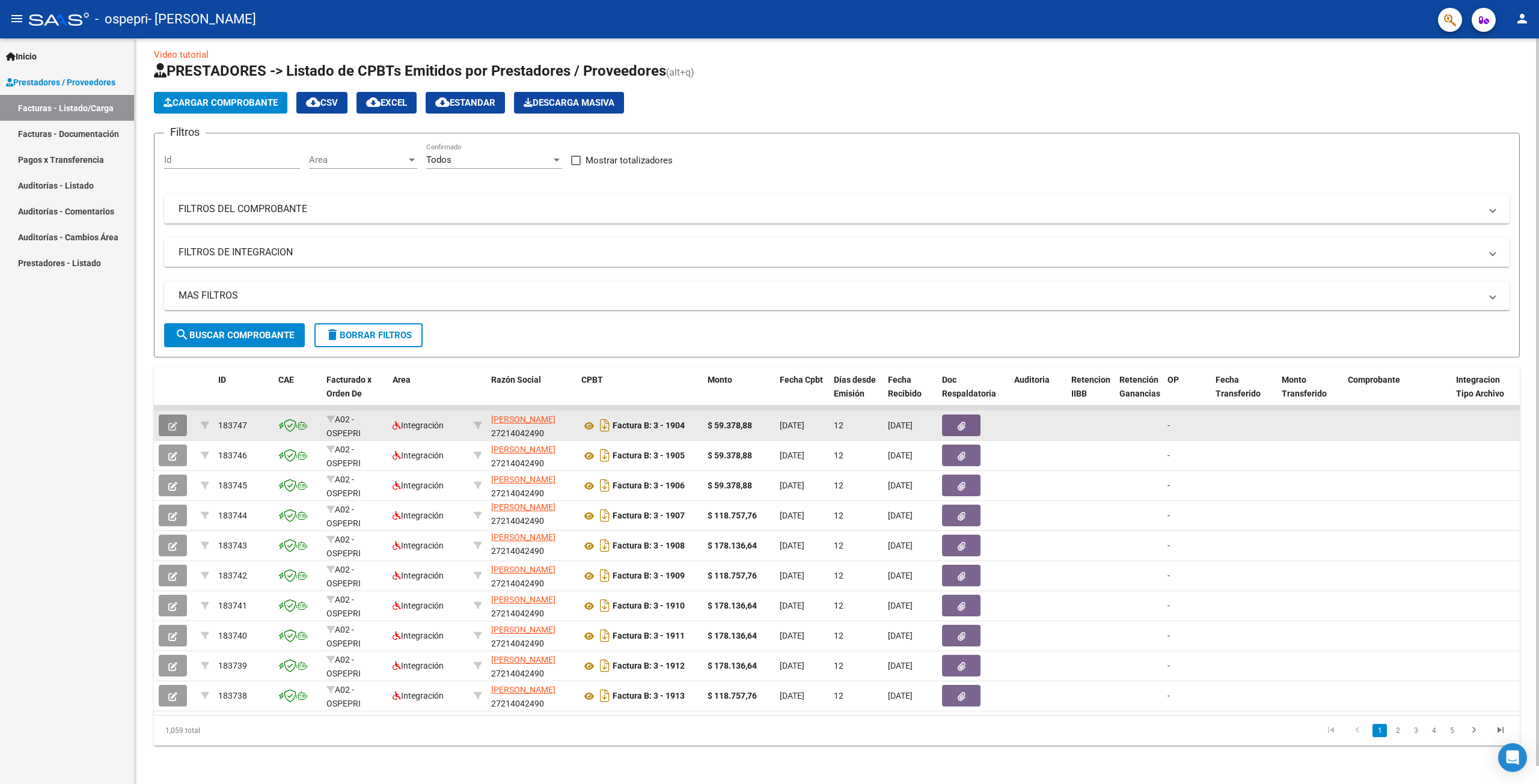
click at [168, 422] on icon "button" at bounding box center [173, 426] width 9 height 9
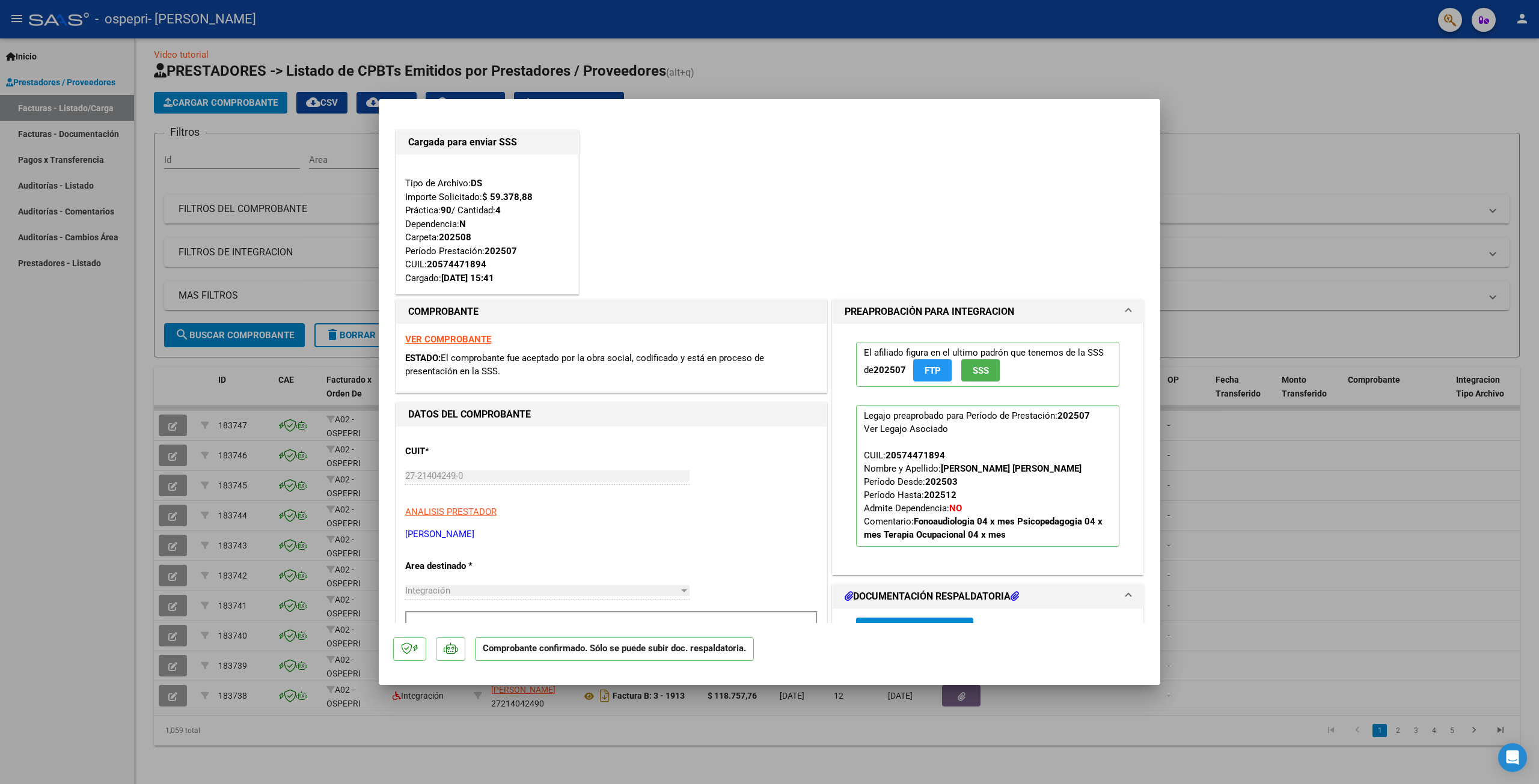
click at [1298, 510] on div at bounding box center [769, 392] width 1539 height 784
type input "$ 0,00"
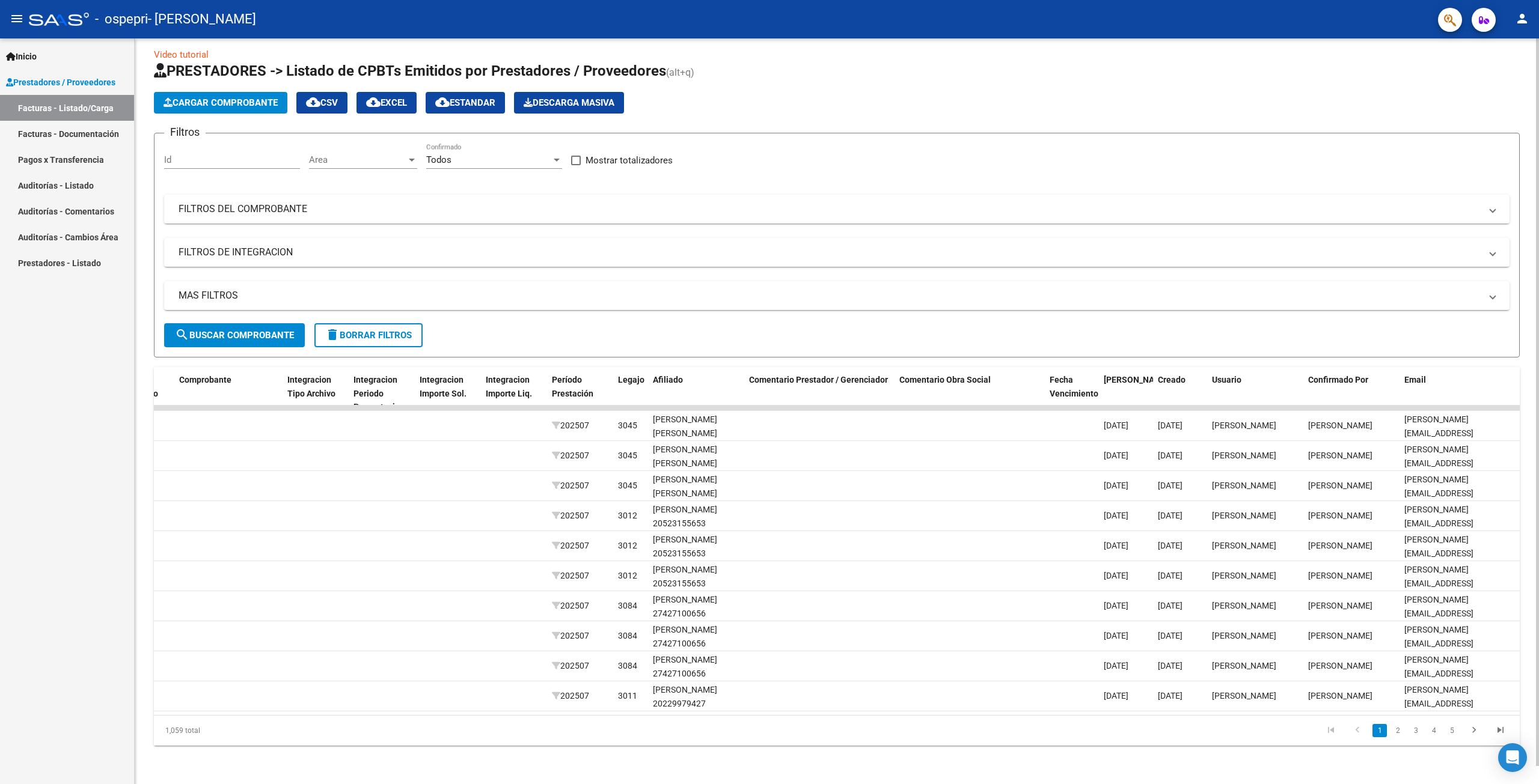
scroll to position [0, 0]
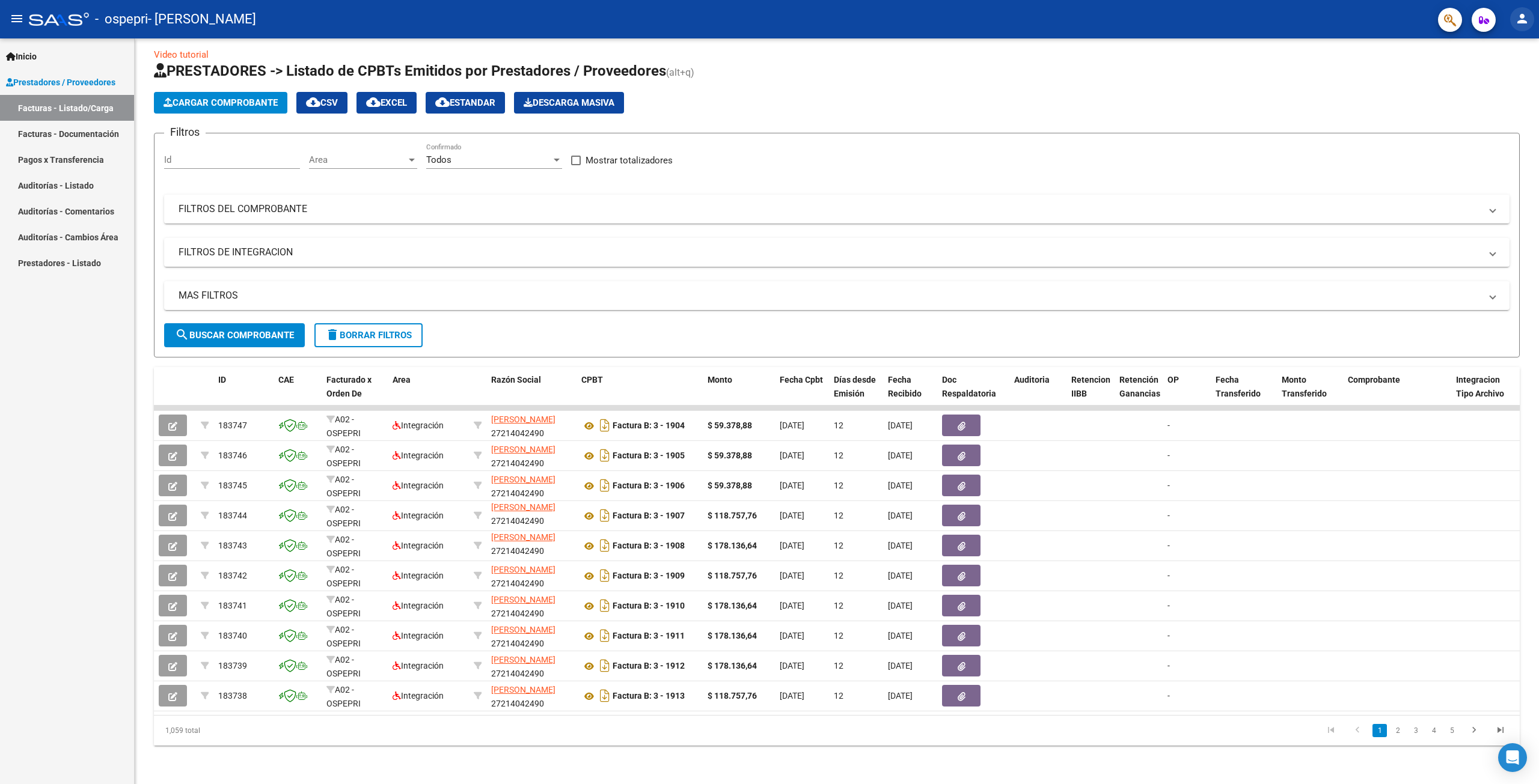
click at [1519, 21] on mat-icon "person" at bounding box center [1522, 19] width 14 height 14
click at [1500, 84] on button "exit_to_app Salir" at bounding box center [1497, 79] width 73 height 29
